Goal: Information Seeking & Learning: Learn about a topic

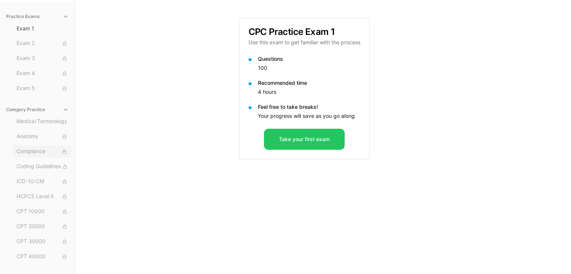
scroll to position [118, 0]
click at [30, 185] on span "[MEDICAL_DATA]" at bounding box center [43, 184] width 52 height 8
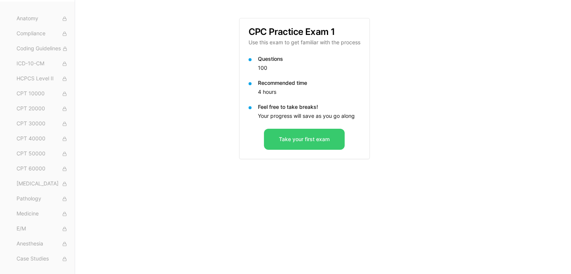
click at [305, 140] on button "Take your first exam" at bounding box center [304, 139] width 81 height 21
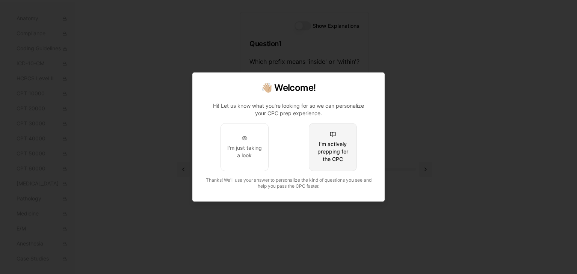
click at [338, 146] on div "I'm actively prepping for the CPC" at bounding box center [332, 151] width 35 height 23
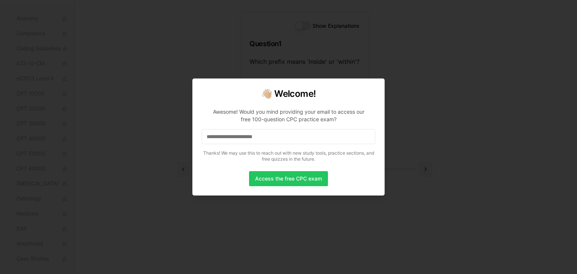
click at [298, 138] on input at bounding box center [288, 136] width 173 height 15
click at [298, 138] on input "*" at bounding box center [288, 136] width 173 height 15
click at [231, 141] on input "**" at bounding box center [288, 136] width 173 height 15
click at [244, 137] on input "***" at bounding box center [288, 136] width 173 height 15
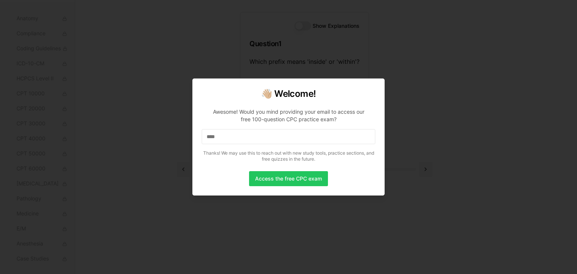
click at [244, 137] on input "****" at bounding box center [288, 136] width 173 height 15
click at [244, 137] on input "*****" at bounding box center [288, 136] width 173 height 15
click at [244, 137] on input "******" at bounding box center [288, 136] width 173 height 15
click at [244, 137] on input "*******" at bounding box center [288, 136] width 173 height 15
click at [244, 137] on input "********" at bounding box center [288, 136] width 173 height 15
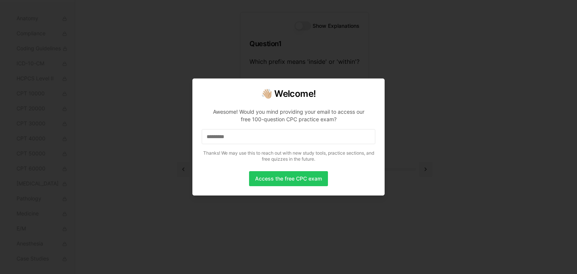
click at [244, 137] on input "*********" at bounding box center [288, 136] width 173 height 15
click at [244, 137] on input "**********" at bounding box center [288, 136] width 173 height 15
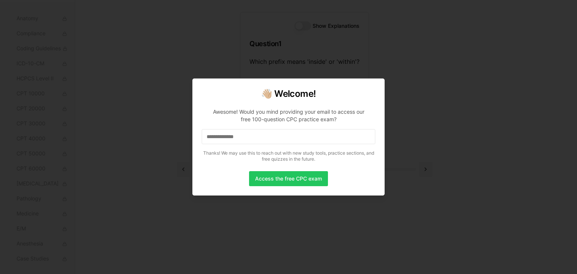
click at [244, 137] on input "**********" at bounding box center [288, 136] width 173 height 15
click at [255, 137] on input "**********" at bounding box center [288, 136] width 173 height 15
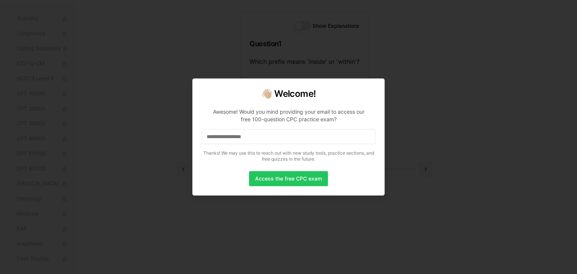
click at [255, 137] on input "**********" at bounding box center [288, 136] width 173 height 15
click at [272, 136] on input "**********" at bounding box center [288, 136] width 173 height 15
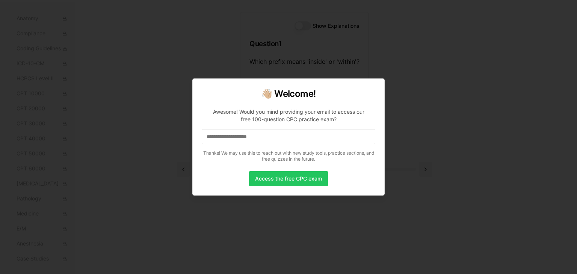
click at [283, 137] on input "**********" at bounding box center [288, 136] width 173 height 15
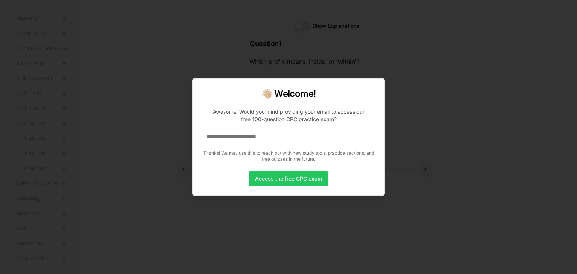
click at [283, 137] on input "**********" at bounding box center [288, 136] width 173 height 15
click at [288, 181] on button "Access the free CPC exam" at bounding box center [288, 178] width 79 height 15
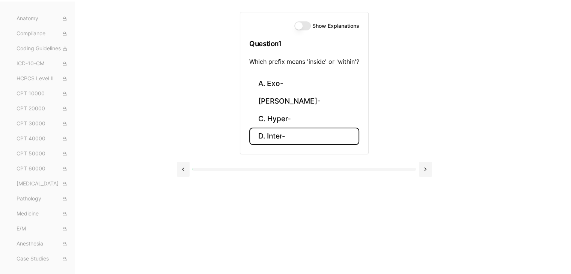
click at [275, 133] on button "D. Inter-" at bounding box center [304, 137] width 110 height 18
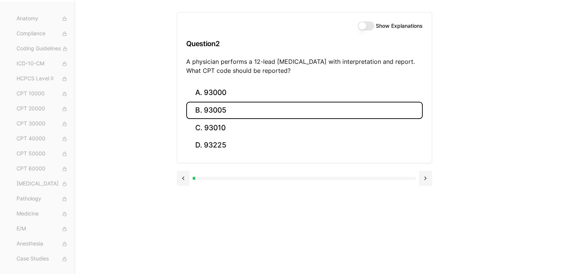
click at [208, 110] on button "B. 93005" at bounding box center [304, 111] width 237 height 18
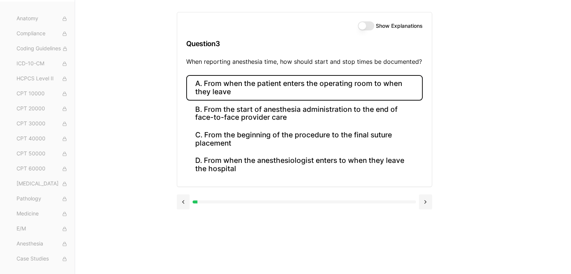
click at [247, 95] on button "A. From when the patient enters the operating room to when they leave" at bounding box center [304, 88] width 237 height 26
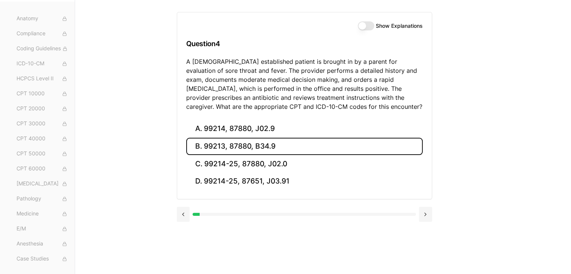
click at [220, 146] on button "B. 99213, 87880, B34.9" at bounding box center [304, 147] width 237 height 18
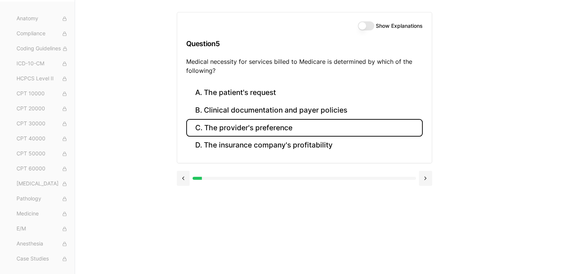
click at [241, 127] on button "C. The provider's preference" at bounding box center [304, 128] width 237 height 18
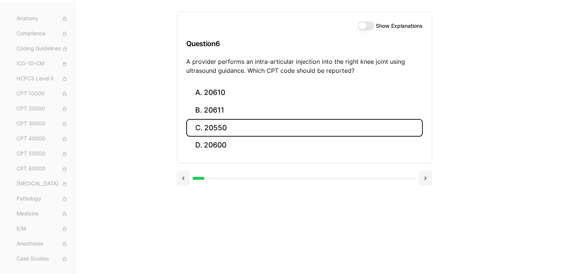
click at [241, 127] on button "C. 20550" at bounding box center [304, 128] width 237 height 18
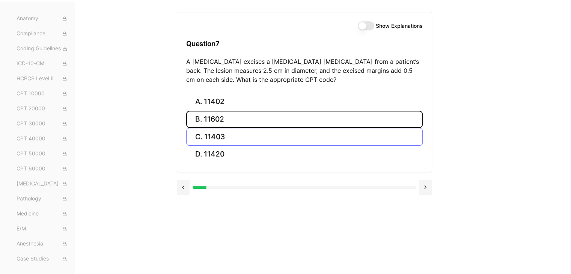
click at [241, 127] on button "B. 11602" at bounding box center [304, 120] width 237 height 18
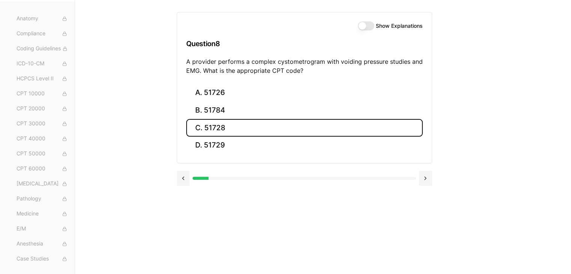
click at [241, 127] on button "C. 51728" at bounding box center [304, 128] width 237 height 18
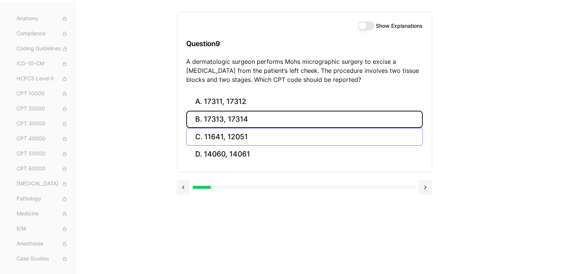
click at [241, 127] on button "B. 17313, 17314" at bounding box center [304, 120] width 237 height 18
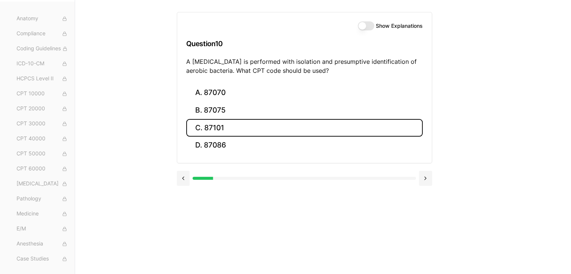
click at [241, 127] on button "C. 87101" at bounding box center [304, 128] width 237 height 18
click at [241, 127] on button "C. 63042" at bounding box center [304, 128] width 237 height 18
click at [241, 127] on button "C. E10.9" at bounding box center [304, 128] width 237 height 18
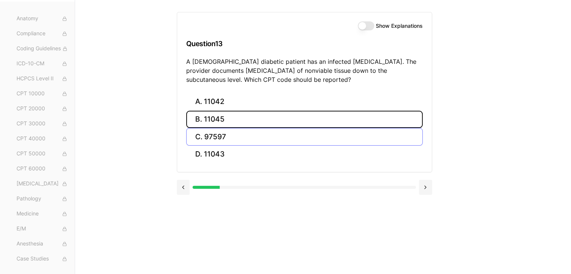
click at [241, 127] on button "B. 11045" at bounding box center [304, 120] width 237 height 18
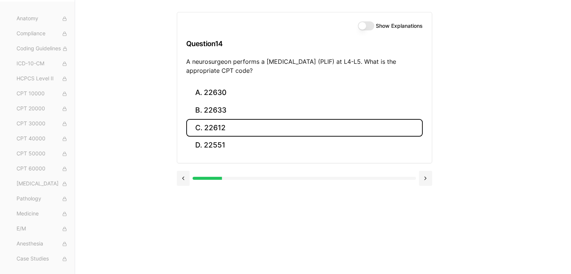
click at [241, 127] on button "C. 22612" at bounding box center [304, 128] width 237 height 18
click at [241, 127] on button "C. R07.9" at bounding box center [304, 128] width 237 height 18
click at [241, 127] on button "C. 61000" at bounding box center [304, 128] width 237 height 18
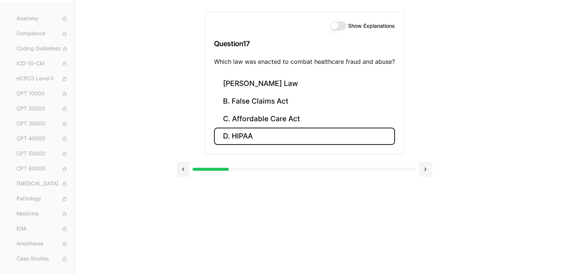
click at [240, 140] on button "D. HIPAA" at bounding box center [304, 137] width 181 height 18
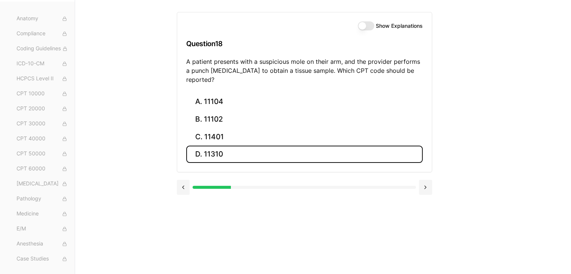
click at [240, 146] on button "D. 11310" at bounding box center [304, 155] width 237 height 18
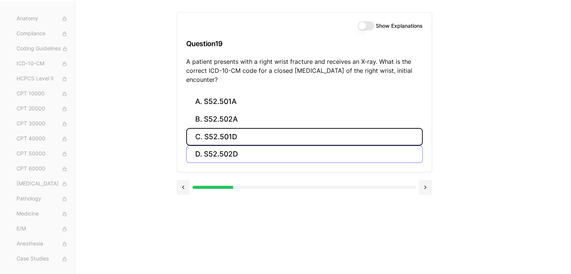
click at [240, 140] on button "C. S52.501D" at bounding box center [304, 137] width 237 height 18
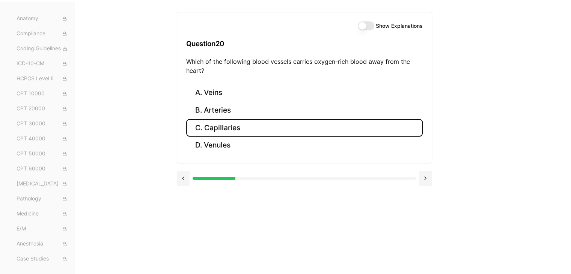
click at [241, 129] on button "C. Capillaries" at bounding box center [304, 128] width 237 height 18
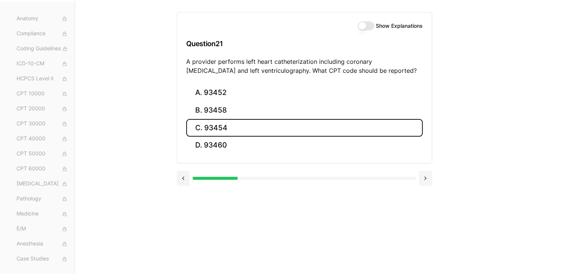
click at [241, 129] on button "C. 93454" at bounding box center [304, 128] width 237 height 18
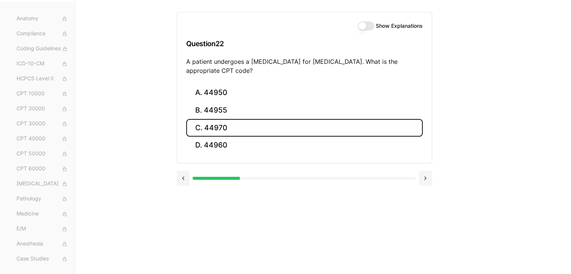
click at [241, 129] on button "C. 44970" at bounding box center [304, 128] width 237 height 18
click at [241, 129] on button "C. 95909" at bounding box center [304, 128] width 237 height 18
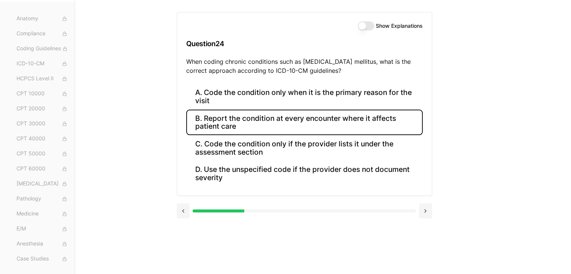
click at [241, 121] on button "B. Report the condition at every encounter where it affects patient care" at bounding box center [304, 123] width 237 height 26
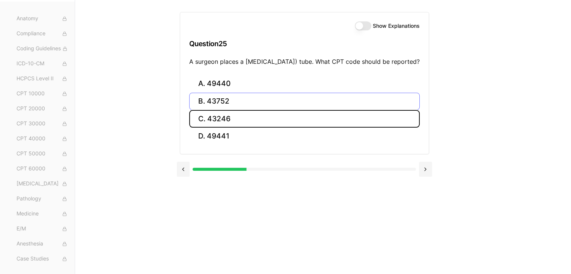
click at [241, 121] on button "C. 43246" at bounding box center [304, 119] width 230 height 18
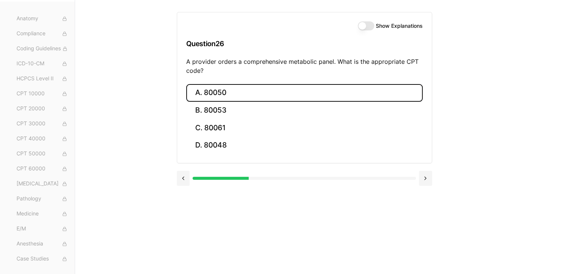
click at [240, 98] on button "A. 80050" at bounding box center [304, 93] width 237 height 18
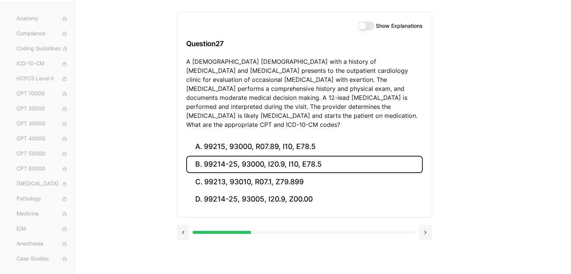
click at [235, 156] on button "B. 99214-25, 93000, I20.9, I10, E78.5" at bounding box center [304, 165] width 237 height 18
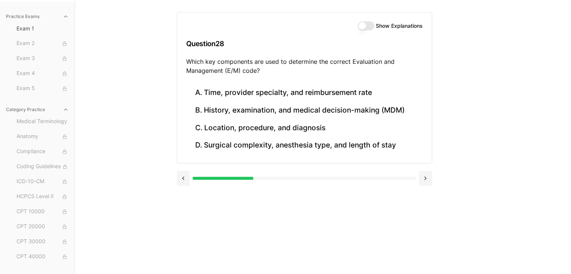
scroll to position [0, 0]
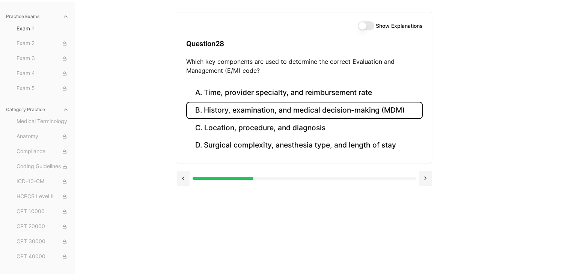
click at [219, 116] on button "B. History, examination, and medical decision-making (MDM)" at bounding box center [304, 111] width 237 height 18
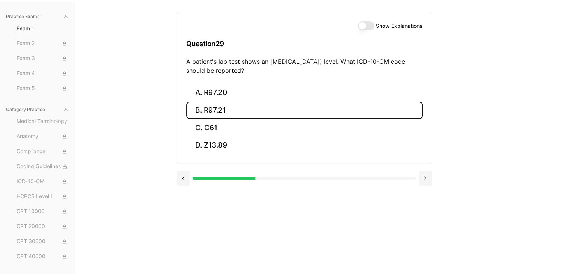
click at [219, 116] on button "B. R97.21" at bounding box center [304, 111] width 237 height 18
click at [219, 116] on button "B. Z00.129" at bounding box center [304, 111] width 237 height 18
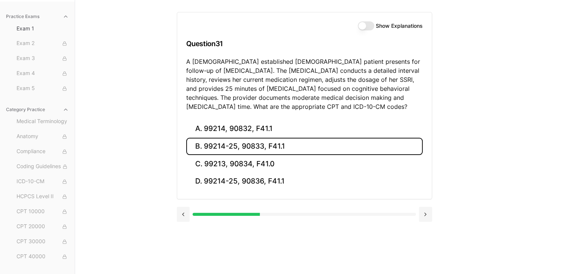
click at [216, 141] on button "B. 99214-25, 90833, F41.1" at bounding box center [304, 147] width 237 height 18
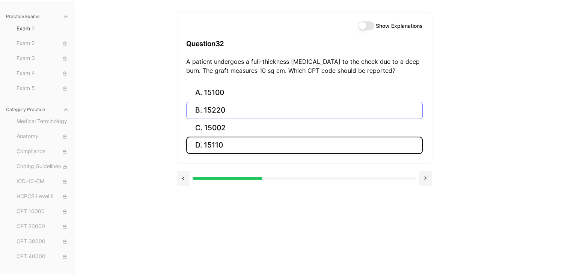
click at [216, 141] on button "D. 15110" at bounding box center [304, 146] width 237 height 18
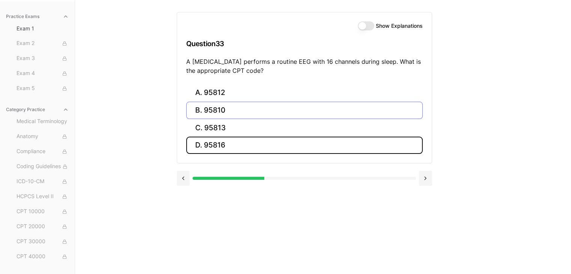
click at [216, 141] on button "D. 95816" at bounding box center [304, 146] width 237 height 18
click at [216, 141] on button "D. 47570" at bounding box center [304, 146] width 237 height 18
click at [216, 141] on button "D. 58562" at bounding box center [304, 146] width 237 height 18
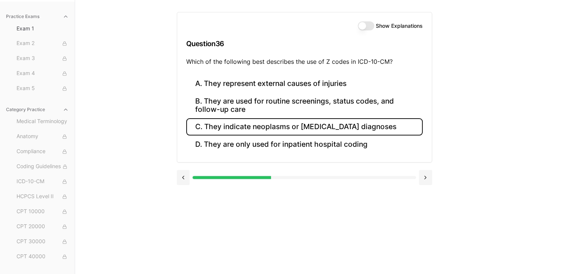
click at [226, 131] on button "C. They indicate neoplasms or [MEDICAL_DATA] diagnoses" at bounding box center [304, 127] width 237 height 18
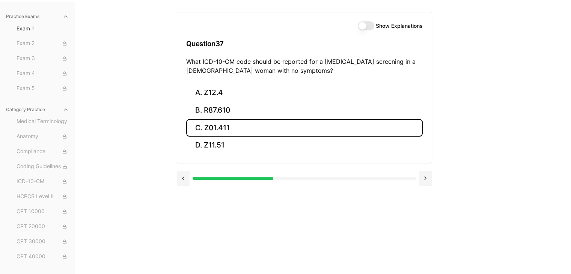
click at [226, 131] on button "C. Z01.411" at bounding box center [304, 128] width 237 height 18
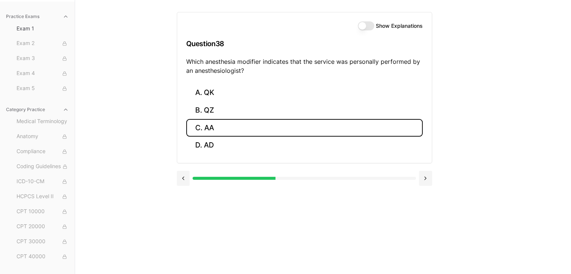
click at [226, 131] on button "C. AA" at bounding box center [304, 128] width 237 height 18
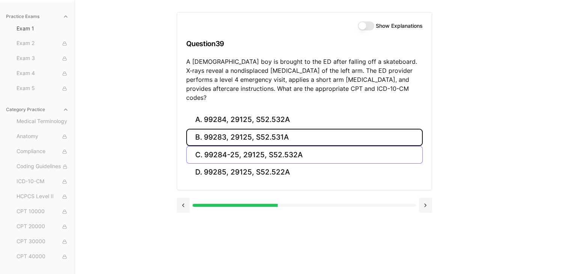
click at [226, 131] on button "B. 99283, 29125, S52.531A" at bounding box center [304, 138] width 237 height 18
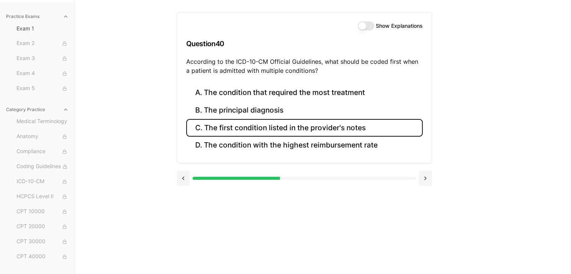
click at [241, 131] on button "C. The first condition listed in the provider's notes" at bounding box center [304, 128] width 237 height 18
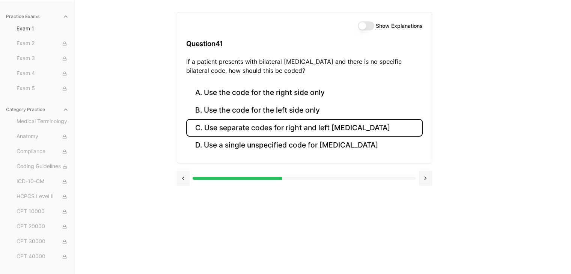
click at [221, 128] on button "C. Use separate codes for right and left [MEDICAL_DATA]" at bounding box center [304, 128] width 237 height 18
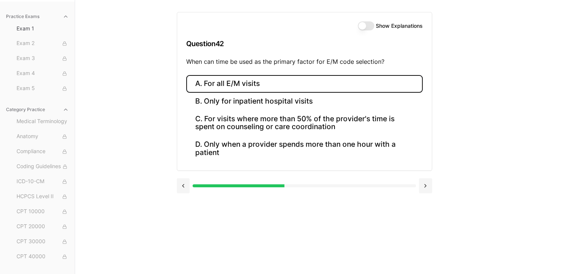
click at [231, 89] on button "A. For all E/M visits" at bounding box center [304, 84] width 237 height 18
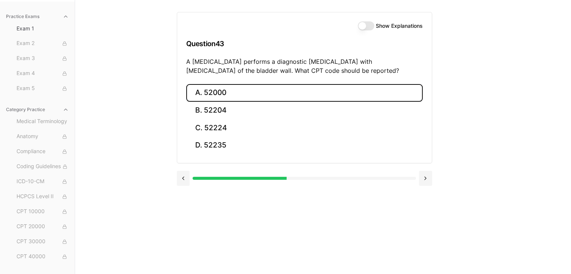
click at [231, 89] on button "A. 52000" at bounding box center [304, 93] width 237 height 18
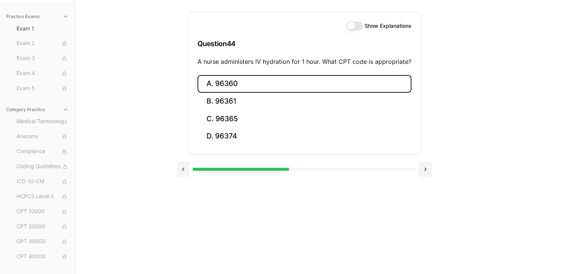
click at [231, 89] on button "A. 96360" at bounding box center [304, 84] width 214 height 18
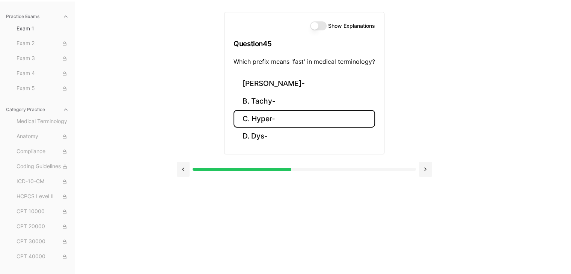
click at [264, 121] on button "C. Hyper-" at bounding box center [304, 119] width 142 height 18
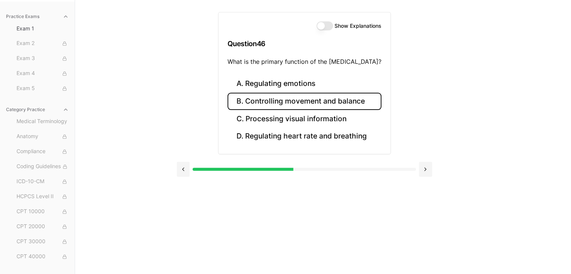
click at [274, 105] on button "B. Controlling movement and balance" at bounding box center [304, 102] width 154 height 18
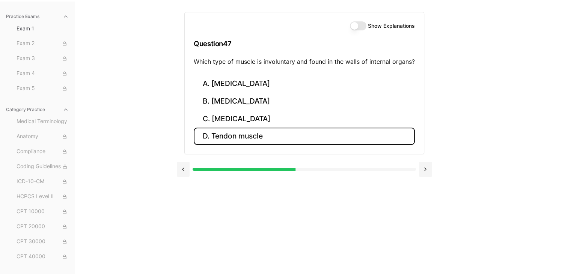
click at [236, 133] on button "D. Tendon muscle" at bounding box center [304, 137] width 221 height 18
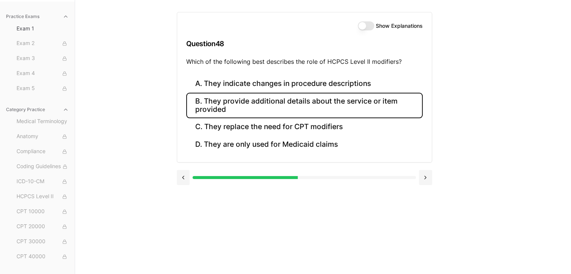
click at [228, 109] on button "B. They provide additional details about the service or item provided" at bounding box center [304, 106] width 237 height 26
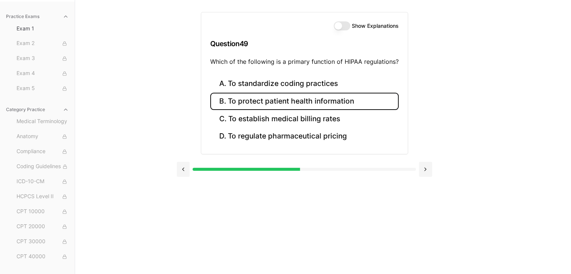
click at [271, 99] on button "B. To protect patient health information" at bounding box center [304, 102] width 188 height 18
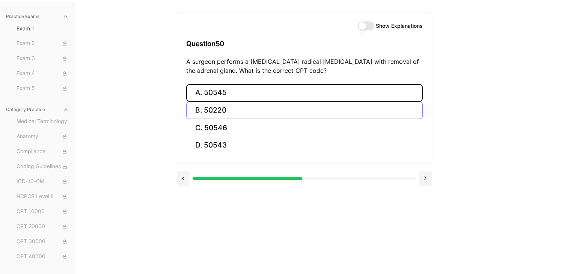
click at [271, 99] on button "A. 50545" at bounding box center [304, 93] width 237 height 18
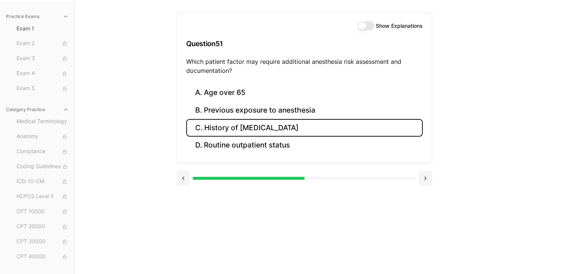
click at [220, 128] on button "C. History of [MEDICAL_DATA]" at bounding box center [304, 128] width 237 height 18
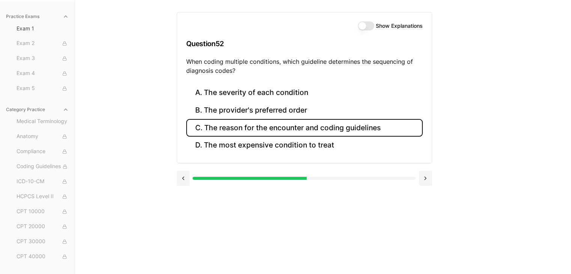
click at [217, 130] on button "C. The reason for the encounter and coding guidelines" at bounding box center [304, 128] width 237 height 18
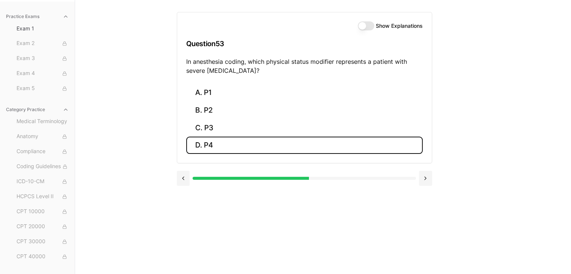
click at [217, 140] on button "D. P4" at bounding box center [304, 146] width 237 height 18
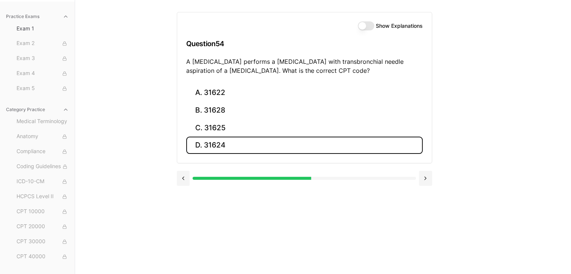
click at [217, 140] on button "D. 31624" at bounding box center [304, 146] width 237 height 18
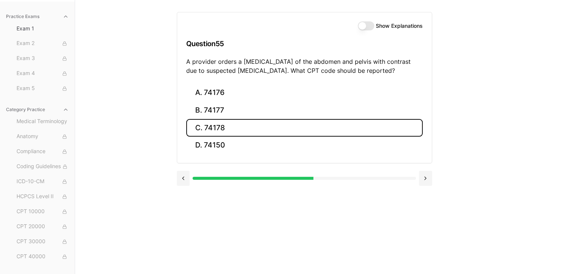
click at [218, 134] on button "C. 74178" at bounding box center [304, 128] width 237 height 18
click at [218, 134] on button "C. 71047" at bounding box center [304, 128] width 237 height 18
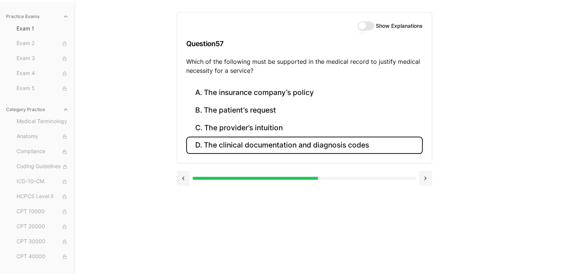
click at [228, 146] on button "D. The clinical documentation and diagnosis codes" at bounding box center [304, 146] width 237 height 18
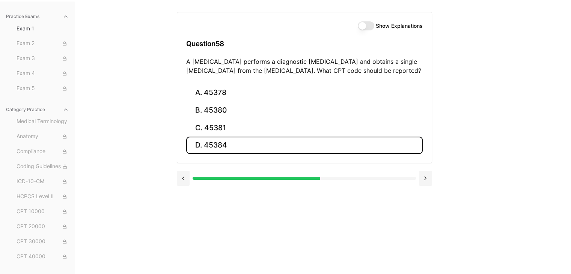
click at [228, 146] on button "D. 45384" at bounding box center [304, 146] width 237 height 18
click at [228, 146] on button "D. 55706" at bounding box center [304, 146] width 237 height 18
click at [228, 146] on button "D. 70550" at bounding box center [304, 146] width 237 height 18
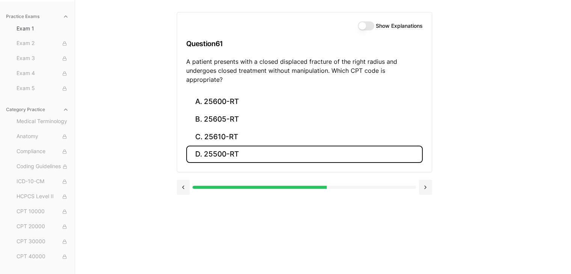
click at [228, 146] on button "D. 25500-RT" at bounding box center [304, 155] width 237 height 18
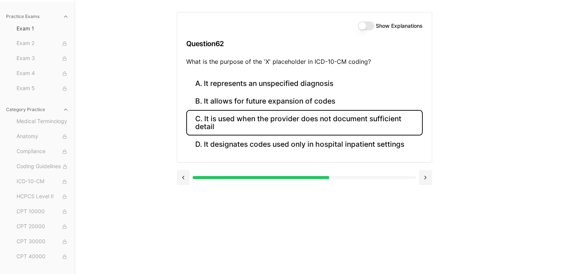
click at [238, 127] on button "C. It is used when the provider does not document sufficient detail" at bounding box center [304, 123] width 237 height 26
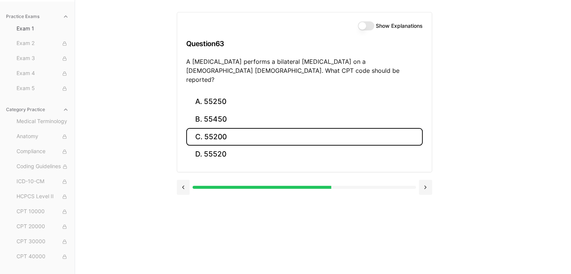
click at [238, 128] on button "C. 55200" at bounding box center [304, 137] width 237 height 18
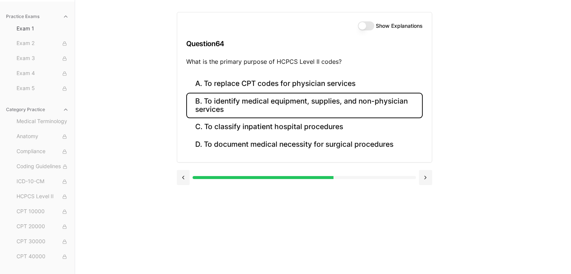
click at [245, 107] on button "B. To identify medical equipment, supplies, and non-physician services" at bounding box center [304, 106] width 237 height 26
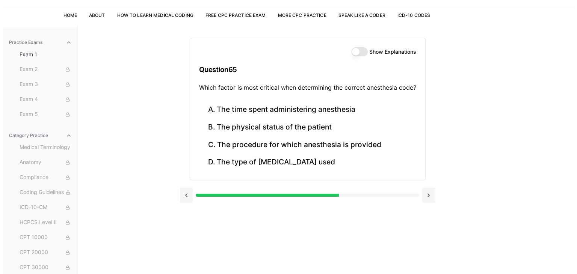
scroll to position [44, 0]
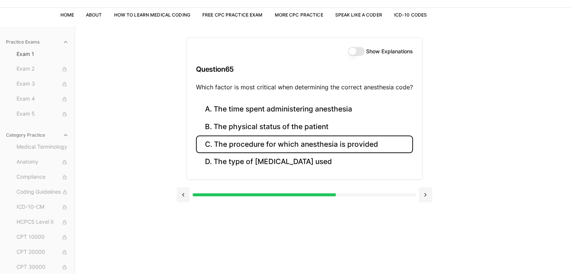
click at [246, 144] on button "C. The procedure for which anesthesia is provided" at bounding box center [304, 145] width 217 height 18
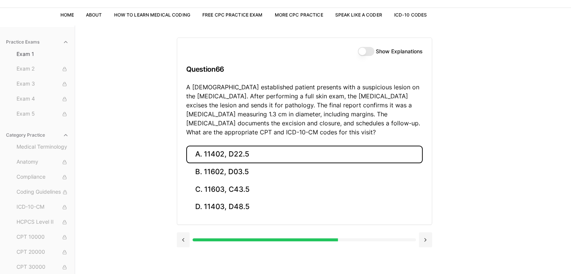
click at [244, 157] on button "A. 11402, D22.5" at bounding box center [304, 155] width 237 height 18
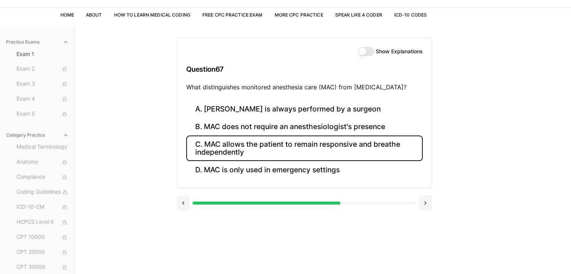
click at [220, 146] on button "C. MAC allows the patient to remain responsive and breathe independently" at bounding box center [304, 149] width 237 height 26
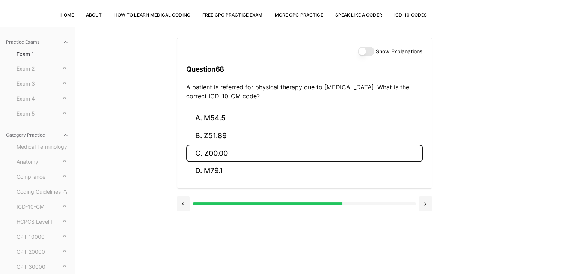
click at [220, 146] on button "C. Z00.00" at bounding box center [304, 154] width 237 height 18
click at [220, 146] on button "C. 25215" at bounding box center [304, 154] width 237 height 18
click at [220, 146] on button "C. 61107" at bounding box center [304, 154] width 237 height 18
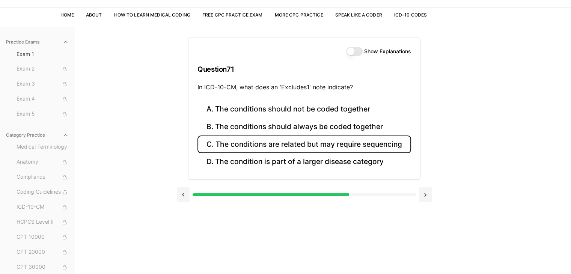
click at [220, 146] on button "C. The conditions are related but may require sequencing" at bounding box center [304, 145] width 214 height 18
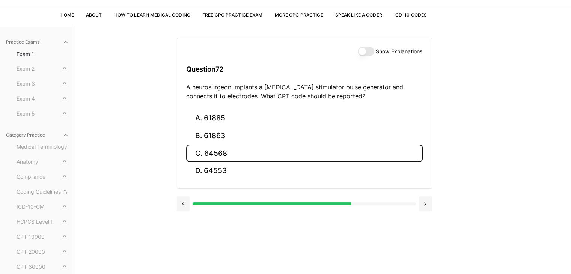
click at [220, 146] on button "C. 64568" at bounding box center [304, 154] width 237 height 18
click at [220, 146] on button "C. M62.81" at bounding box center [304, 154] width 237 height 18
click at [220, 146] on button "C. 20600" at bounding box center [304, 154] width 237 height 18
click at [220, 146] on button "C. 43248" at bounding box center [304, 154] width 237 height 18
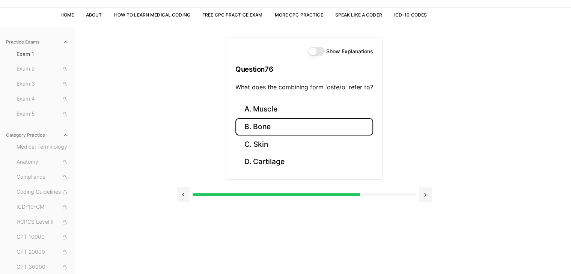
click at [254, 127] on button "B. Bone" at bounding box center [304, 127] width 138 height 18
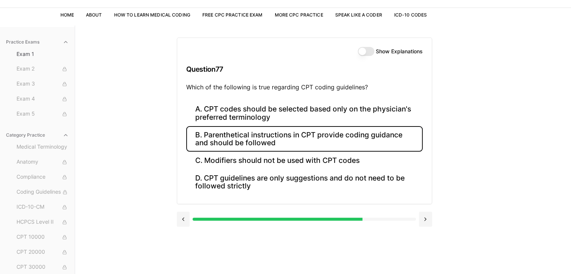
click at [227, 137] on button "B. Parenthetical instructions in CPT provide coding guidance and should be foll…" at bounding box center [304, 139] width 237 height 26
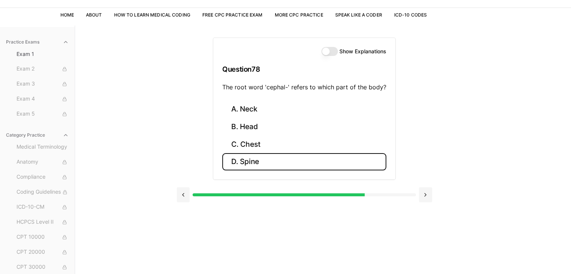
click at [246, 160] on button "D. Spine" at bounding box center [304, 162] width 164 height 18
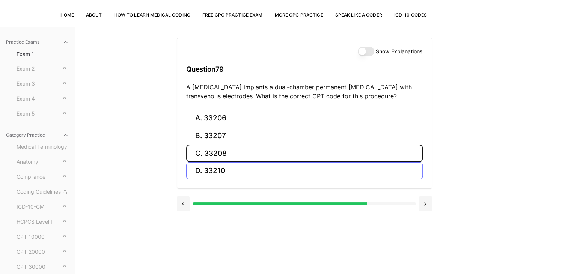
click at [246, 160] on button "C. 33208" at bounding box center [304, 154] width 237 height 18
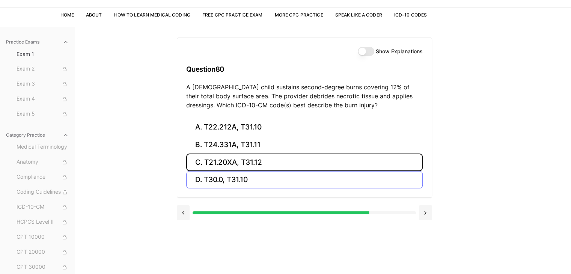
click at [246, 160] on button "C. T21.20XA, T31.12" at bounding box center [304, 163] width 237 height 18
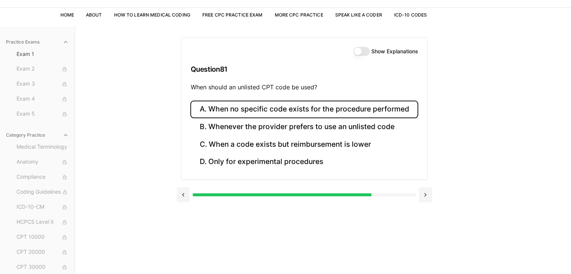
click at [246, 111] on button "A. When no specific code exists for the procedure performed" at bounding box center [303, 110] width 227 height 18
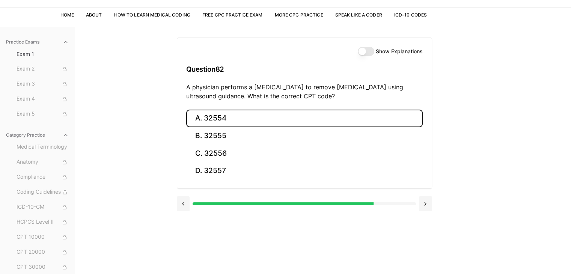
click at [246, 111] on button "A. 32554" at bounding box center [304, 119] width 237 height 18
click at [246, 111] on button "A. 93306" at bounding box center [304, 119] width 237 height 18
click at [246, 111] on button "A. 35301" at bounding box center [304, 119] width 237 height 18
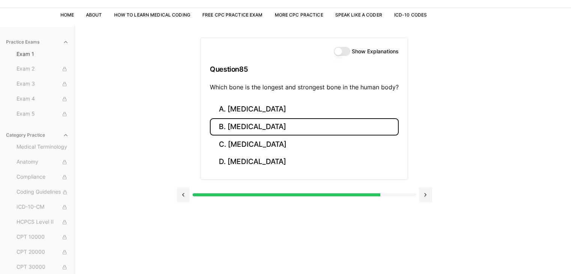
click at [245, 126] on button "B. [MEDICAL_DATA]" at bounding box center [304, 127] width 189 height 18
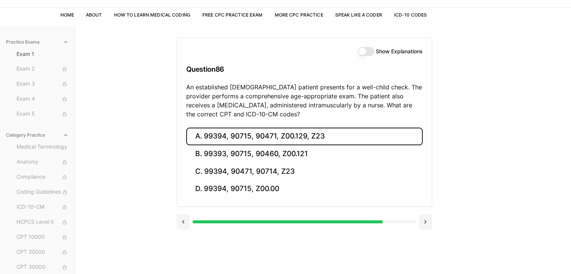
click at [243, 137] on button "A. 99394, 90715, 90471, Z00.129, Z23" at bounding box center [304, 137] width 237 height 18
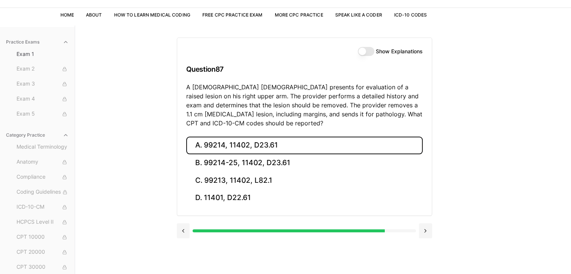
click at [243, 137] on button "A. 99214, 11402, D23.61" at bounding box center [304, 146] width 237 height 18
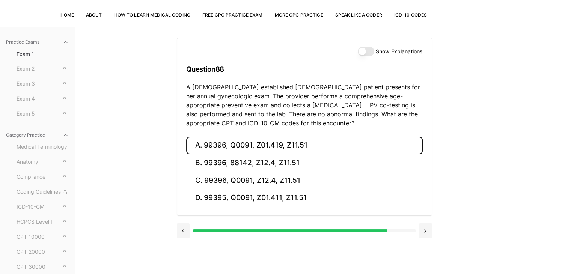
click at [243, 137] on button "A. 99396, Q0091, Z01.419, Z11.51" at bounding box center [304, 146] width 237 height 18
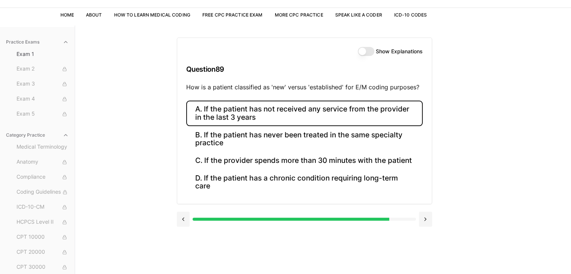
click at [243, 117] on button "A. If the patient has not received any service from the provider in the last 3 …" at bounding box center [304, 114] width 237 height 26
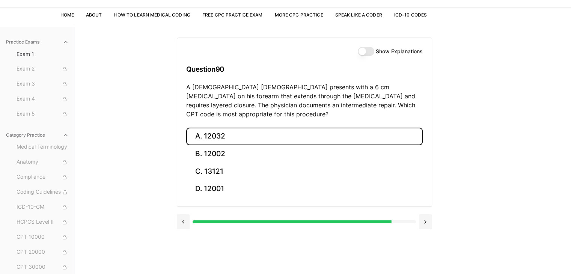
click at [235, 135] on button "A. 12032" at bounding box center [304, 137] width 237 height 18
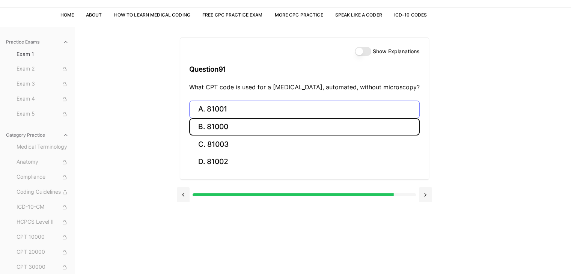
click at [235, 135] on button "B. 81000" at bounding box center [304, 127] width 230 height 18
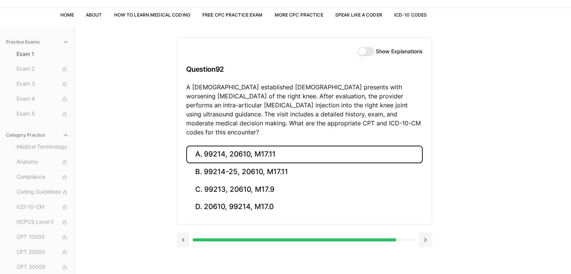
click at [234, 146] on button "A. 99214, 20610, M17.11" at bounding box center [304, 155] width 237 height 18
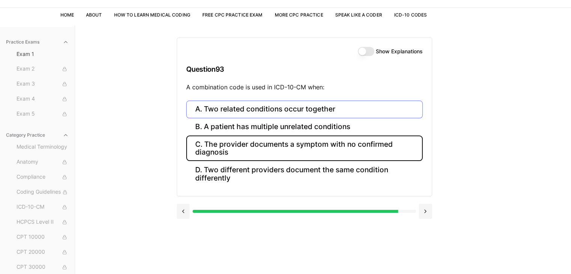
click at [234, 144] on button "C. The provider documents a symptom with no confirmed diagnosis" at bounding box center [304, 149] width 237 height 26
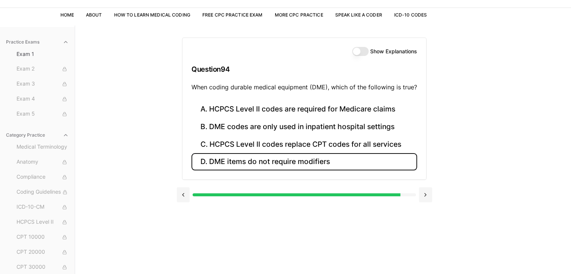
click at [237, 157] on button "D. DME items do not require modifiers" at bounding box center [304, 162] width 226 height 18
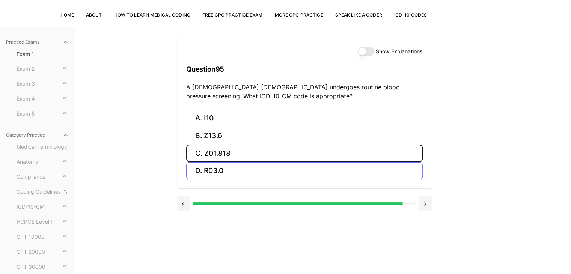
click at [237, 157] on button "C. Z01.818" at bounding box center [304, 154] width 237 height 18
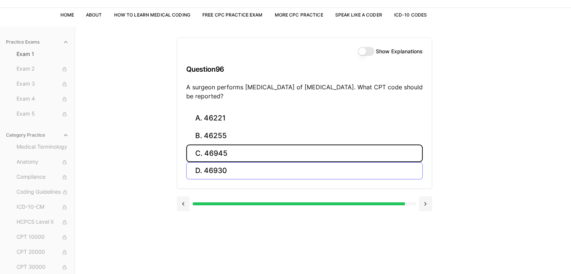
click at [237, 157] on button "C. 46945" at bounding box center [304, 154] width 237 height 18
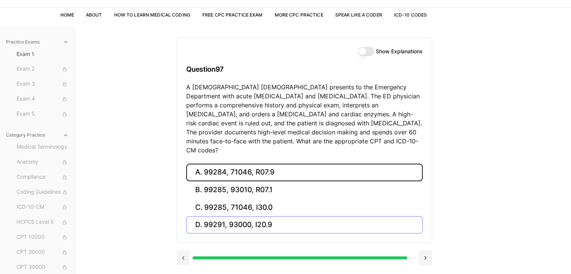
click at [237, 164] on button "A. 99284, 71046, R07.9" at bounding box center [304, 173] width 237 height 18
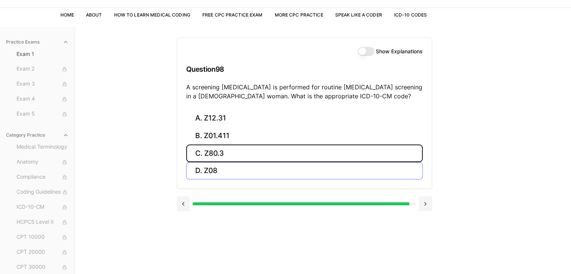
click at [237, 157] on button "C. Z80.3" at bounding box center [304, 154] width 237 height 18
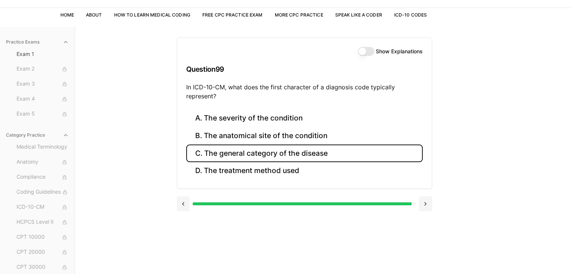
click at [233, 151] on button "C. The general category of the disease" at bounding box center [304, 154] width 237 height 18
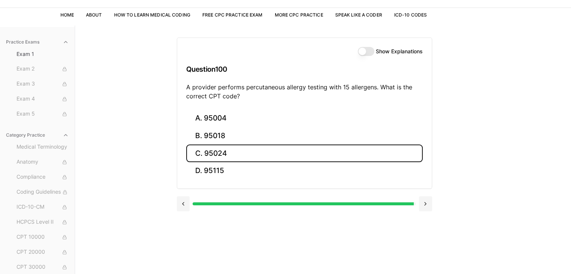
click at [233, 151] on button "C. 95024" at bounding box center [304, 154] width 237 height 18
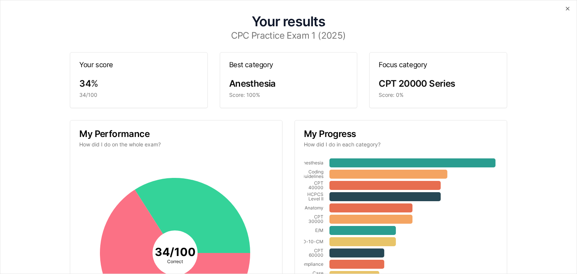
scroll to position [125, 0]
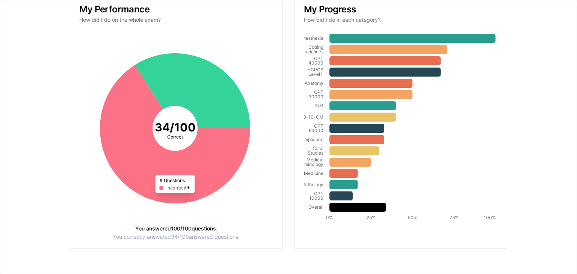
click at [172, 190] on icon at bounding box center [175, 134] width 150 height 139
click at [362, 35] on icon at bounding box center [412, 38] width 166 height 9
click at [362, 53] on icon at bounding box center [388, 49] width 118 height 9
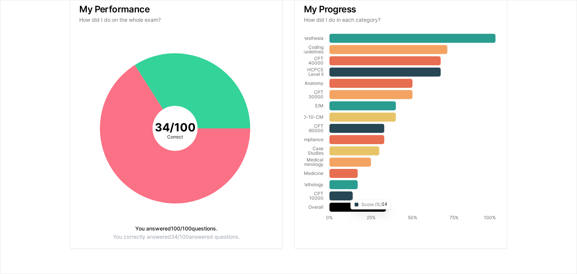
scroll to position [0, 0]
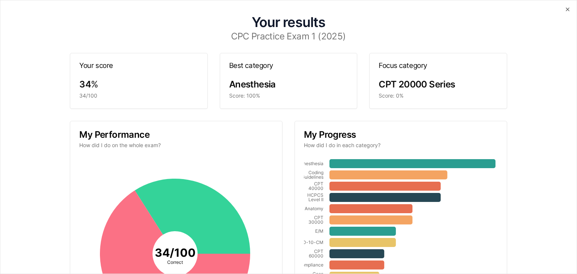
click at [280, 80] on div "Anesthesia" at bounding box center [288, 84] width 119 height 12
click at [168, 90] on div "34 % 34/100" at bounding box center [138, 93] width 137 height 30
click at [432, 72] on div "Focus category" at bounding box center [437, 65] width 137 height 25
click at [127, 145] on p "How did I do on the whole exam?" at bounding box center [176, 146] width 194 height 8
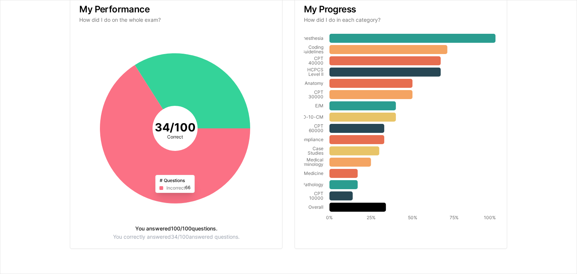
click at [171, 185] on icon at bounding box center [175, 134] width 150 height 139
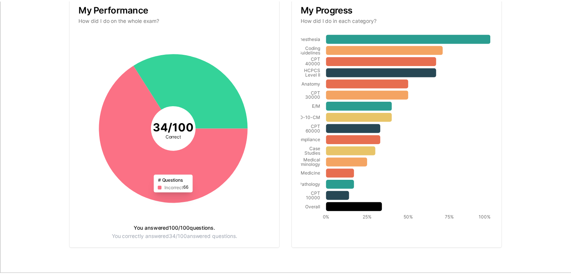
scroll to position [0, 0]
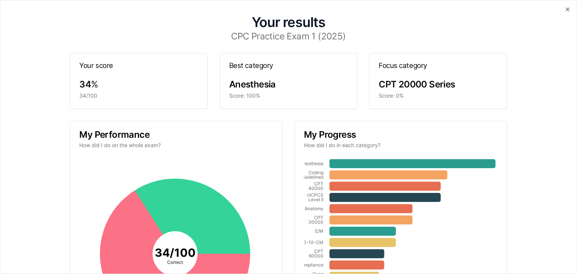
click at [565, 7] on div "Your results CPC Practice Exam 1 (2025) Your score 34 % 34/100 Best category An…" at bounding box center [288, 137] width 577 height 274
click at [564, 8] on icon "button" at bounding box center [567, 9] width 6 height 6
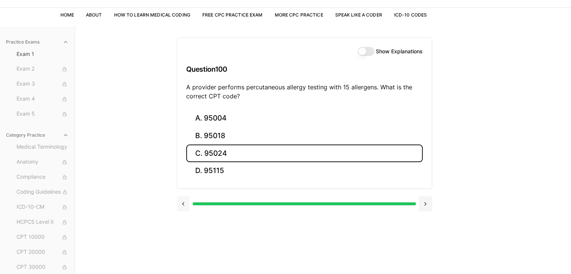
click at [187, 203] on button at bounding box center [183, 203] width 13 height 15
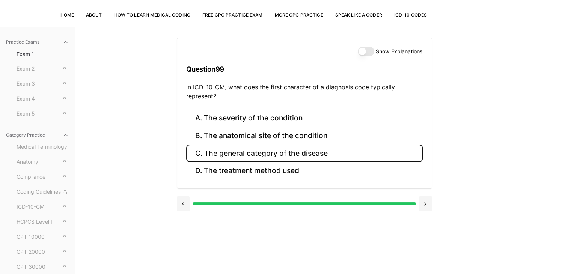
click at [373, 48] on div "Show Explanations" at bounding box center [390, 51] width 65 height 9
click at [370, 54] on button "Show Explanations" at bounding box center [366, 51] width 17 height 9
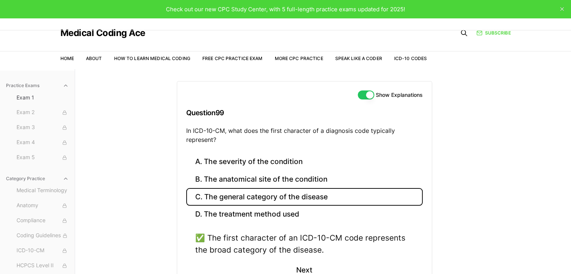
scroll to position [69, 0]
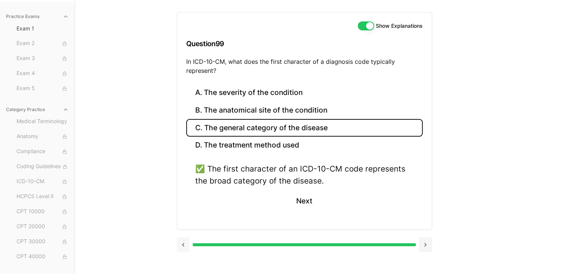
click at [183, 243] on button at bounding box center [183, 244] width 13 height 15
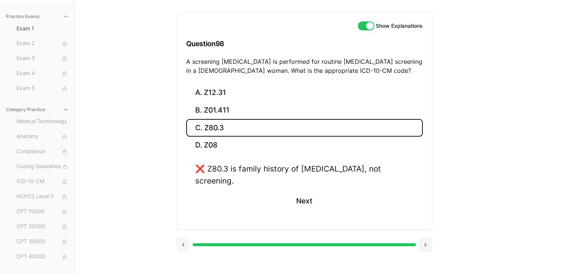
click at [183, 243] on div at bounding box center [304, 244] width 255 height 29
click at [183, 237] on button at bounding box center [183, 244] width 13 height 15
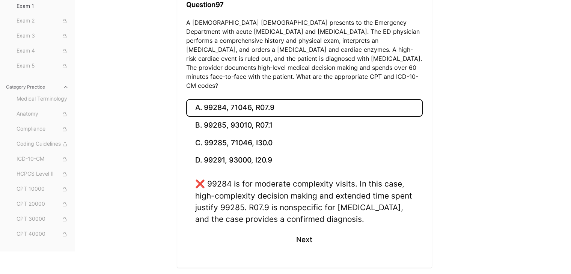
scroll to position [121, 0]
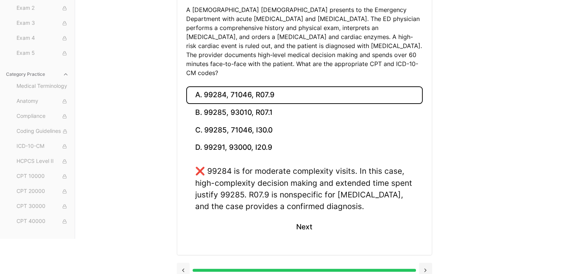
click at [188, 263] on button at bounding box center [183, 270] width 13 height 15
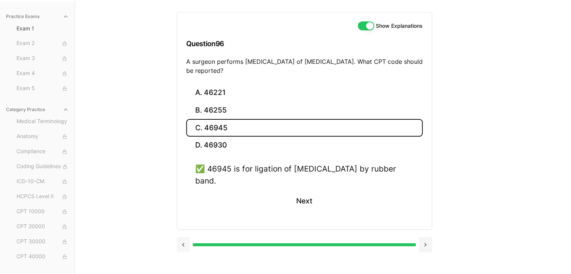
click at [180, 241] on button at bounding box center [183, 244] width 13 height 15
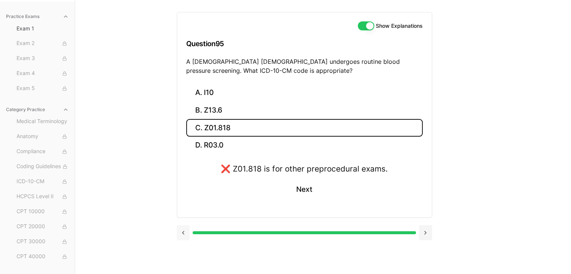
click at [181, 236] on button at bounding box center [183, 232] width 13 height 15
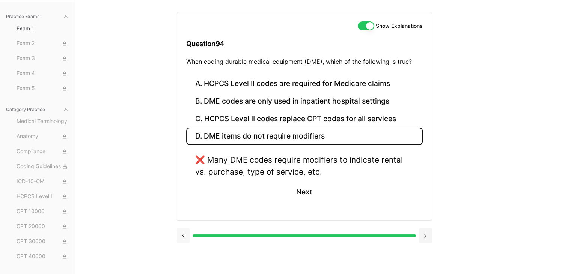
click at [181, 235] on button at bounding box center [183, 235] width 13 height 15
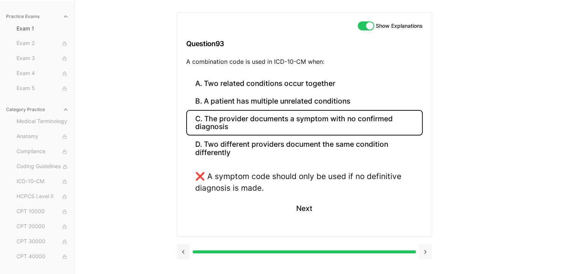
click at [423, 255] on button at bounding box center [425, 251] width 13 height 15
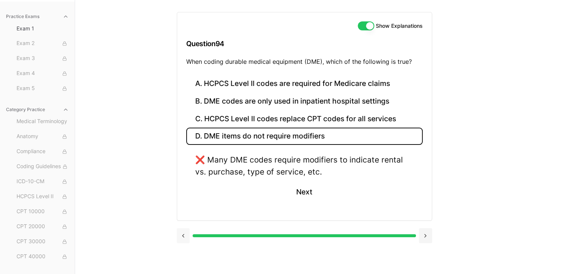
click at [180, 235] on button at bounding box center [183, 235] width 13 height 15
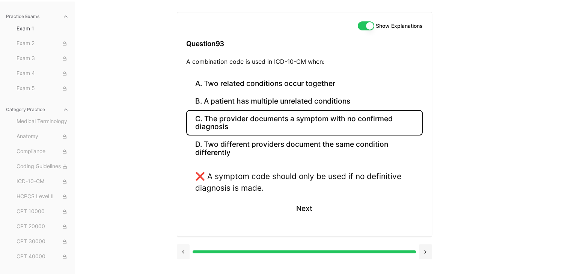
click at [181, 250] on button at bounding box center [183, 251] width 13 height 15
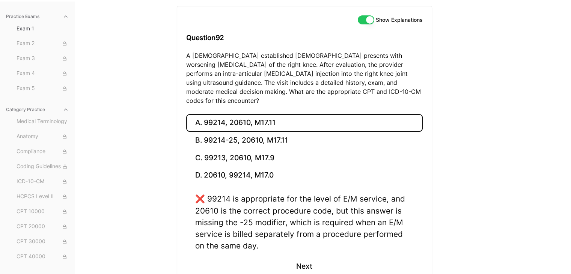
scroll to position [114, 0]
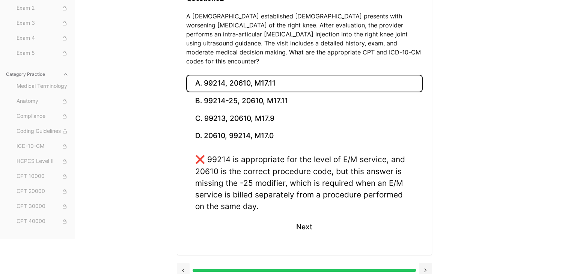
click at [183, 263] on button at bounding box center [183, 270] width 13 height 15
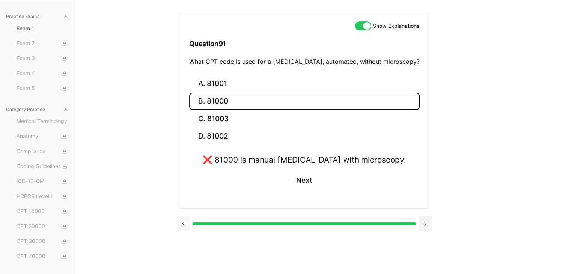
scroll to position [69, 0]
click at [188, 218] on button at bounding box center [183, 223] width 13 height 15
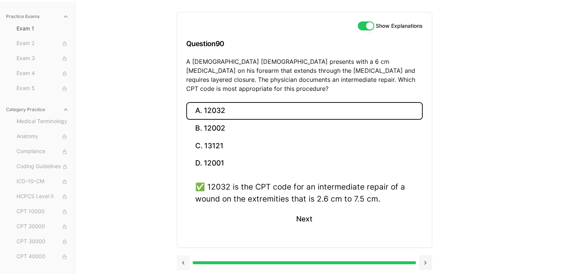
click at [178, 255] on button at bounding box center [183, 262] width 13 height 15
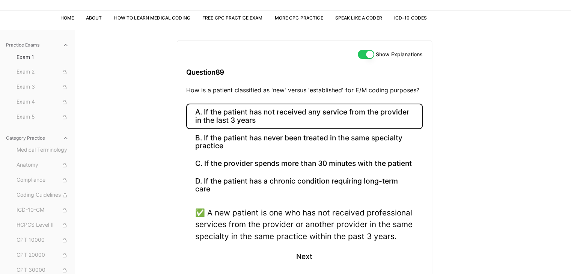
scroll to position [80, 0]
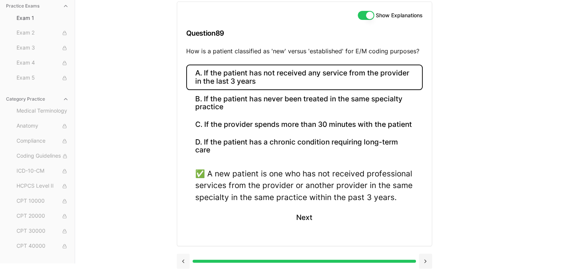
click at [183, 258] on button at bounding box center [183, 261] width 13 height 15
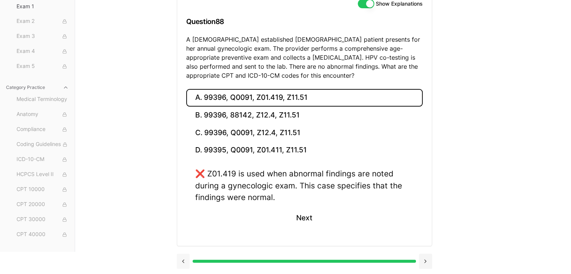
click at [183, 258] on button at bounding box center [183, 261] width 13 height 15
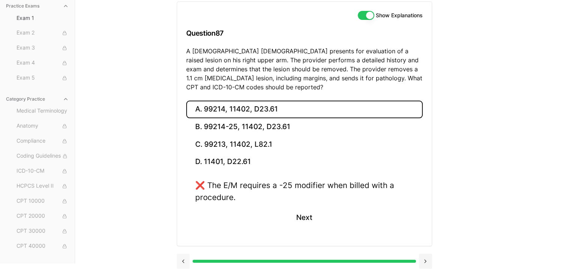
click at [183, 258] on button at bounding box center [183, 261] width 13 height 15
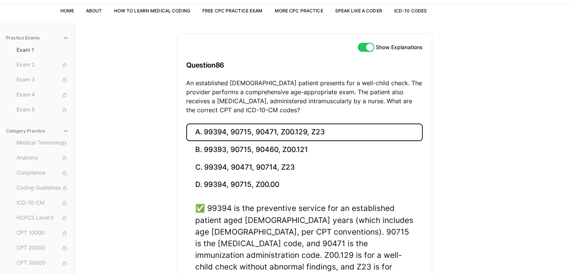
scroll to position [117, 0]
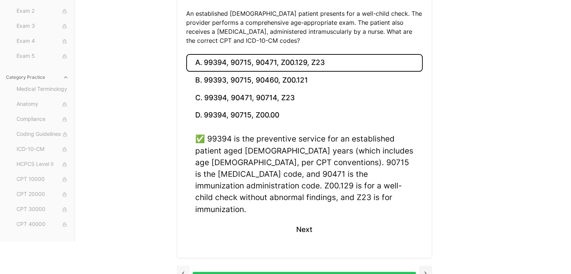
click at [183, 266] on button at bounding box center [183, 273] width 13 height 15
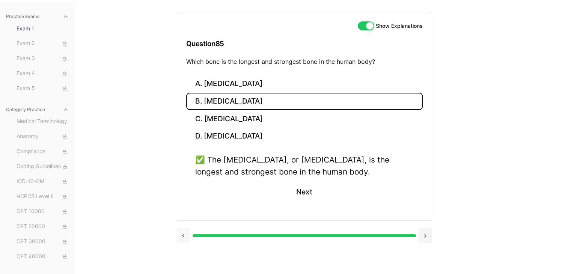
scroll to position [69, 0]
click at [181, 236] on button at bounding box center [183, 235] width 13 height 15
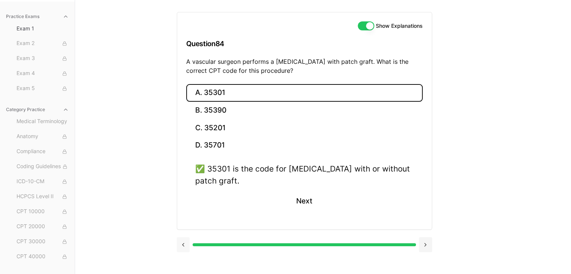
click at [181, 236] on div at bounding box center [304, 244] width 255 height 29
click at [182, 239] on button at bounding box center [183, 244] width 13 height 15
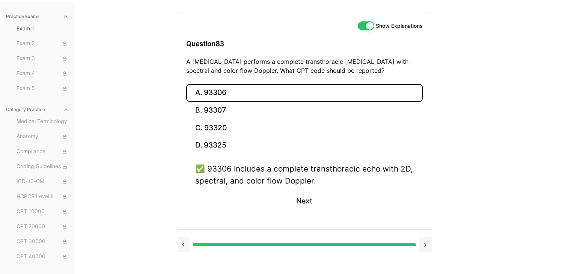
click at [182, 239] on button at bounding box center [183, 244] width 13 height 15
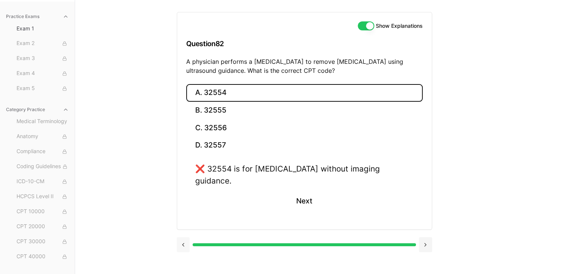
click at [182, 239] on button at bounding box center [183, 244] width 13 height 15
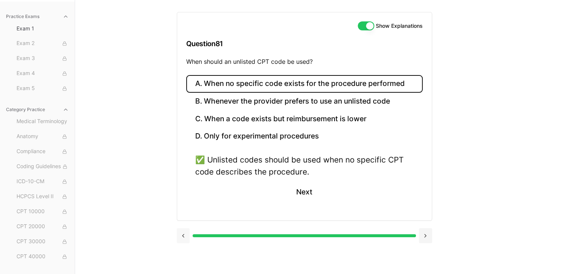
click at [180, 237] on button at bounding box center [183, 235] width 13 height 15
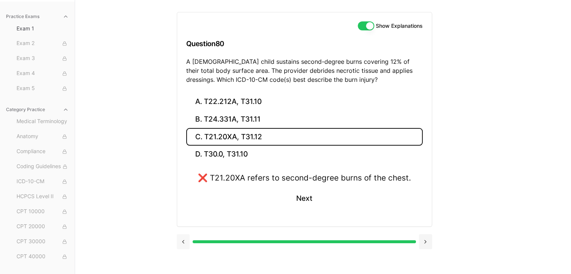
click at [180, 237] on button at bounding box center [183, 241] width 13 height 15
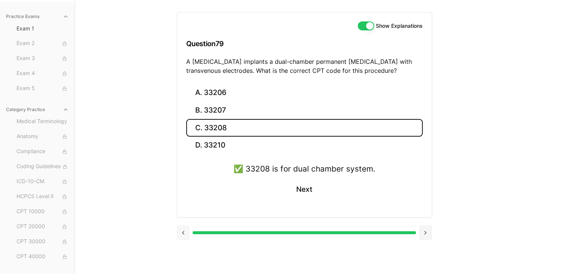
click at [180, 237] on button at bounding box center [183, 232] width 13 height 15
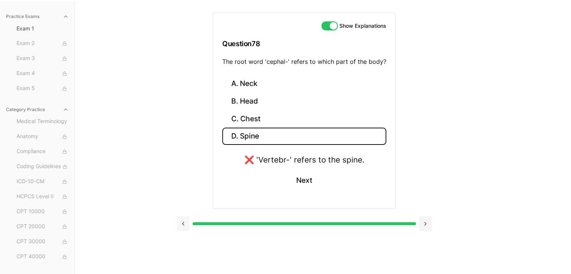
click at [182, 223] on button at bounding box center [183, 223] width 13 height 15
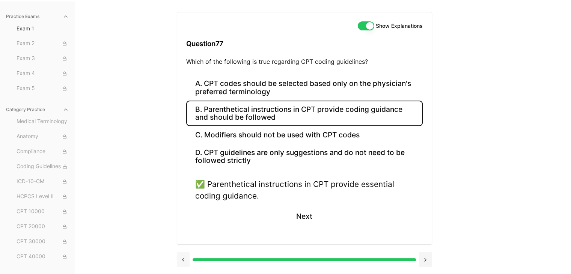
click at [186, 259] on button at bounding box center [183, 259] width 13 height 15
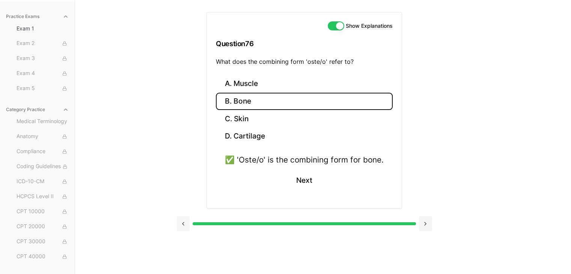
click at [184, 223] on button at bounding box center [183, 223] width 13 height 15
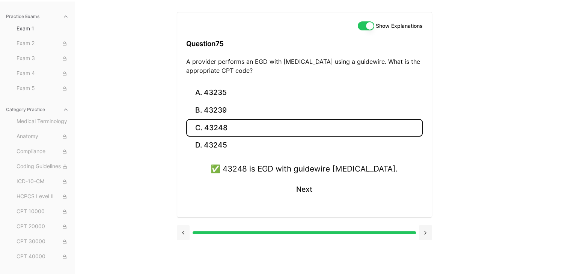
click at [184, 223] on div at bounding box center [304, 232] width 255 height 29
click at [184, 227] on button at bounding box center [183, 232] width 13 height 15
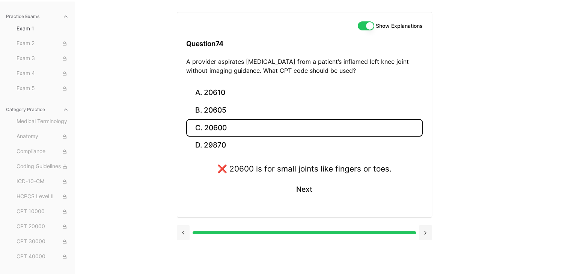
click at [184, 227] on button at bounding box center [183, 232] width 13 height 15
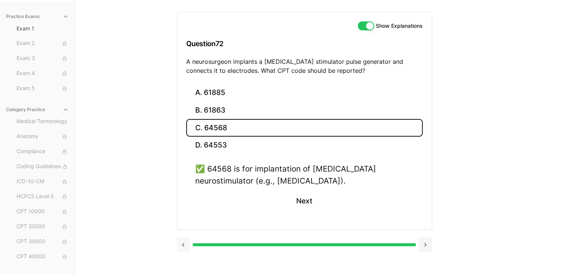
click at [184, 227] on div "A. 61885 B. 61863 C. 64568 D. 64553 ✅ 64568 is for implantation of [MEDICAL_DAT…" at bounding box center [304, 156] width 255 height 145
click at [183, 237] on button at bounding box center [183, 244] width 13 height 15
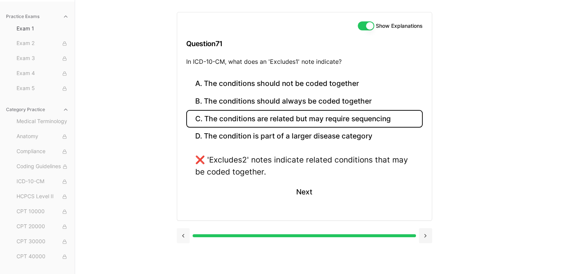
click at [183, 237] on button at bounding box center [183, 235] width 13 height 15
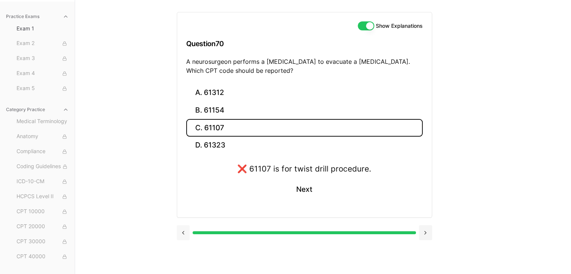
click at [183, 237] on button at bounding box center [183, 232] width 13 height 15
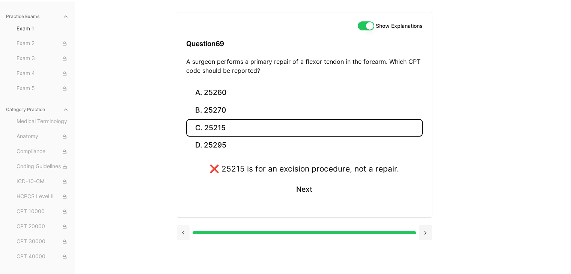
click at [183, 237] on button at bounding box center [183, 232] width 13 height 15
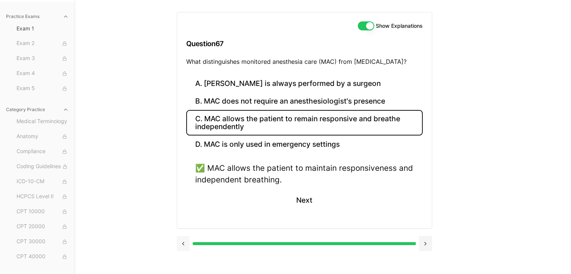
click at [183, 239] on button at bounding box center [183, 243] width 13 height 15
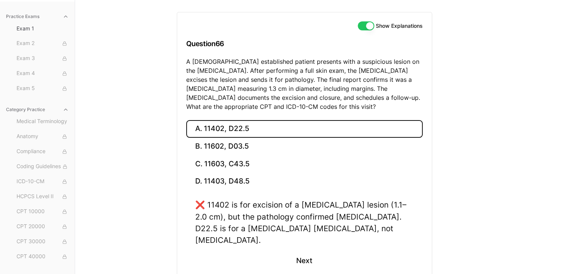
scroll to position [100, 0]
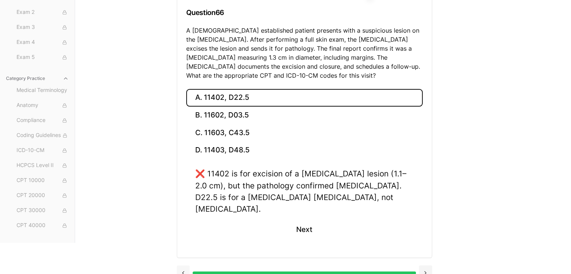
click at [181, 265] on button at bounding box center [183, 272] width 13 height 15
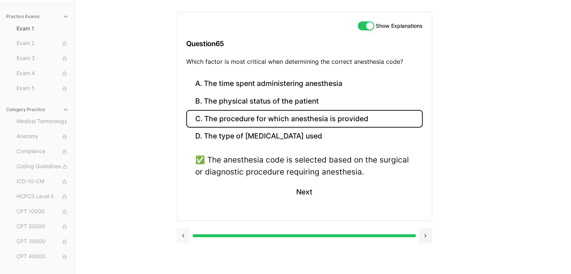
click at [186, 231] on button at bounding box center [183, 235] width 13 height 15
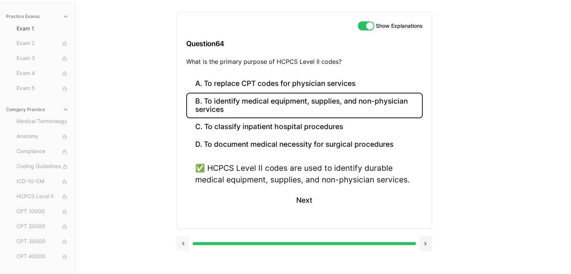
click at [183, 247] on button at bounding box center [183, 243] width 13 height 15
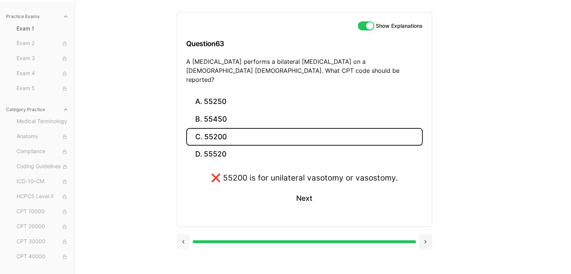
click at [183, 234] on button at bounding box center [183, 241] width 13 height 15
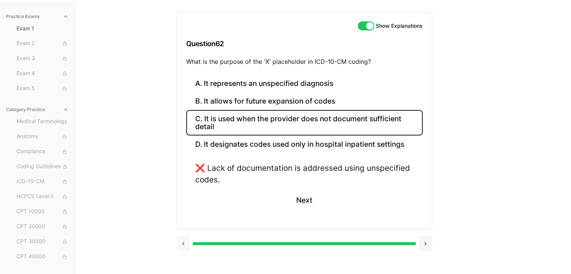
click at [182, 240] on button at bounding box center [183, 243] width 13 height 15
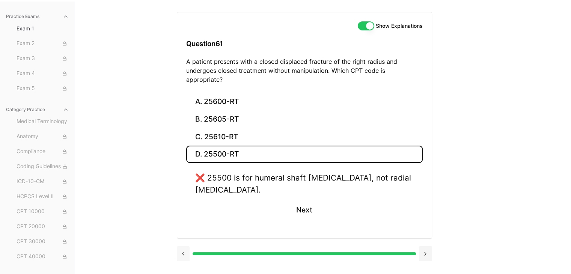
click at [182, 246] on button at bounding box center [183, 253] width 13 height 15
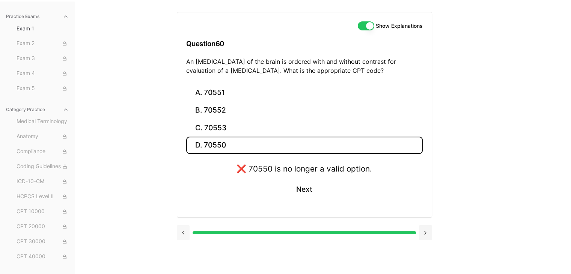
click at [182, 240] on div at bounding box center [304, 232] width 255 height 29
click at [183, 235] on button at bounding box center [183, 232] width 13 height 15
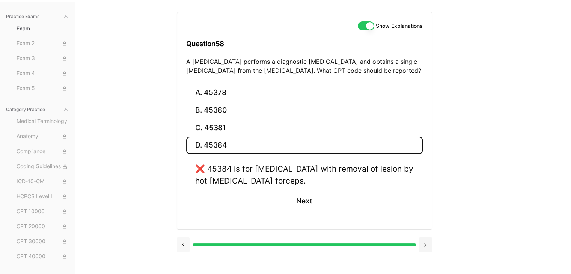
click at [183, 235] on div at bounding box center [304, 244] width 255 height 29
click at [180, 245] on button at bounding box center [183, 244] width 13 height 15
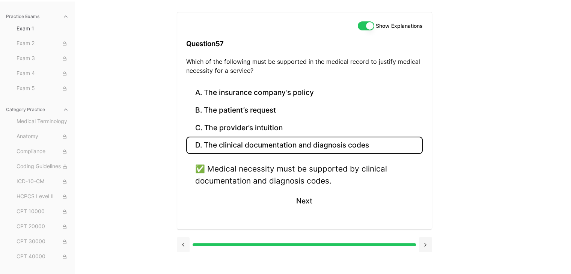
click at [180, 245] on button at bounding box center [183, 244] width 13 height 15
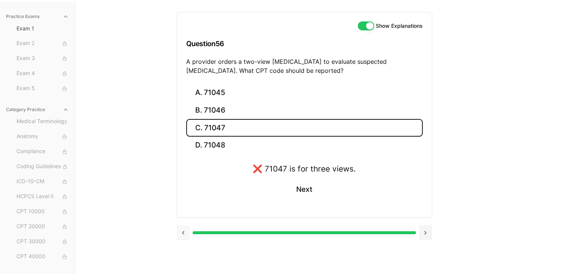
click at [182, 235] on button at bounding box center [183, 232] width 13 height 15
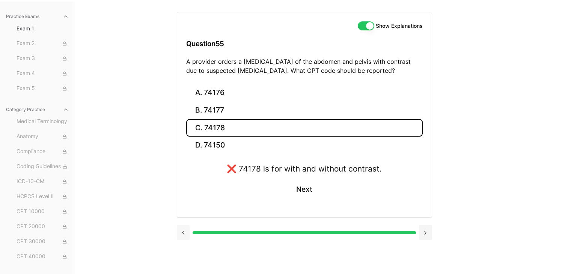
click at [182, 235] on button at bounding box center [183, 232] width 13 height 15
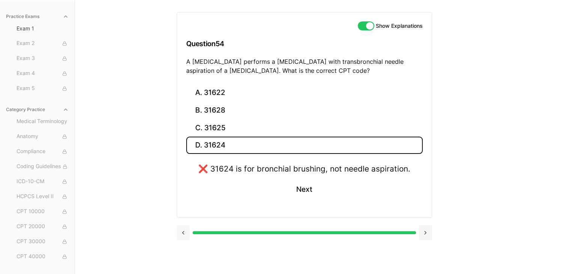
click at [182, 235] on button at bounding box center [183, 232] width 13 height 15
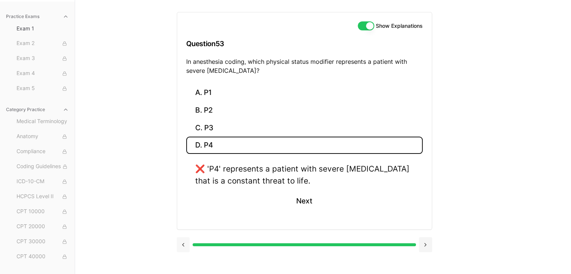
click at [182, 235] on div at bounding box center [304, 244] width 255 height 29
click at [182, 245] on button at bounding box center [183, 244] width 13 height 15
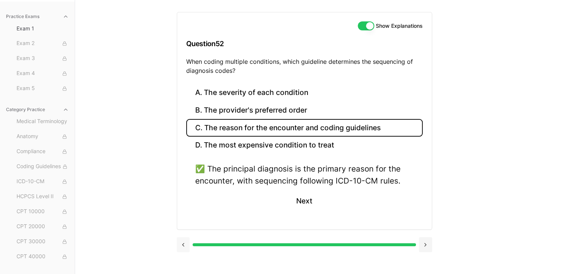
click at [182, 245] on button at bounding box center [183, 244] width 13 height 15
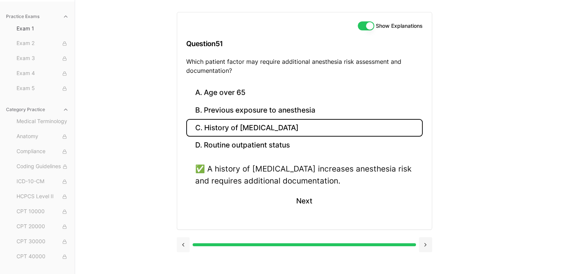
click at [182, 245] on button at bounding box center [183, 244] width 13 height 15
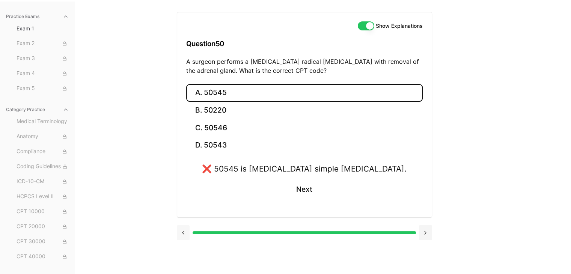
click at [182, 245] on div at bounding box center [304, 232] width 255 height 29
click at [182, 236] on button at bounding box center [183, 232] width 13 height 15
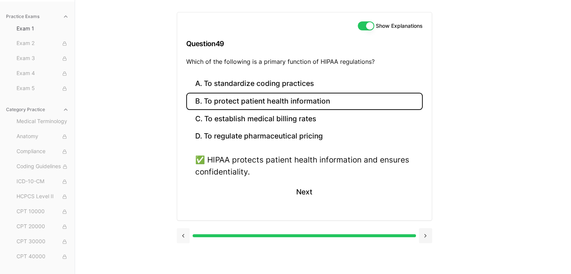
click at [182, 236] on button at bounding box center [183, 235] width 13 height 15
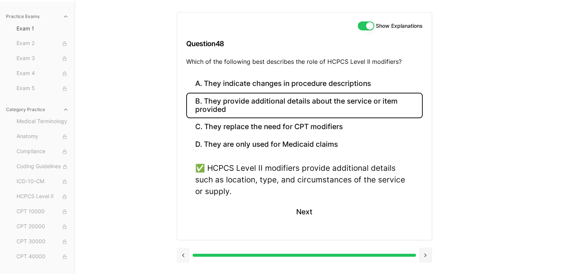
click at [183, 252] on button at bounding box center [183, 255] width 13 height 15
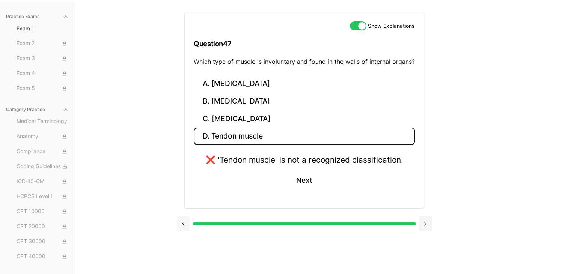
click at [184, 227] on button at bounding box center [183, 223] width 13 height 15
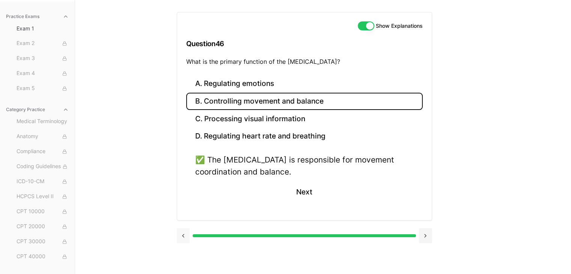
click at [184, 233] on button at bounding box center [183, 235] width 13 height 15
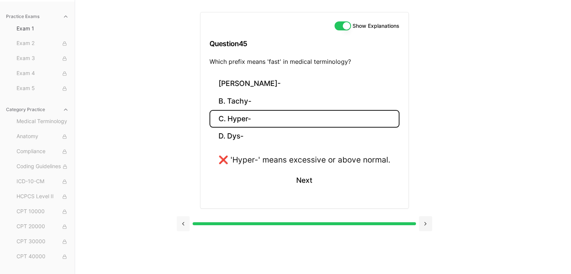
click at [185, 221] on button at bounding box center [183, 223] width 13 height 15
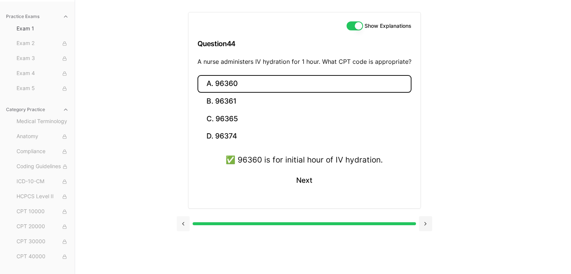
click at [185, 221] on button at bounding box center [183, 223] width 13 height 15
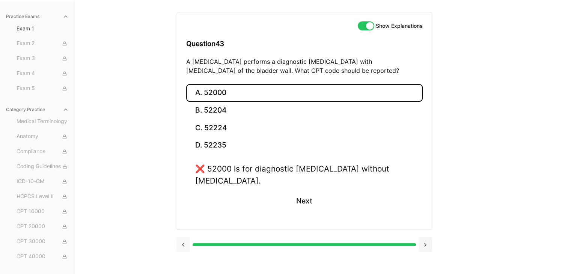
click at [185, 237] on button at bounding box center [183, 244] width 13 height 15
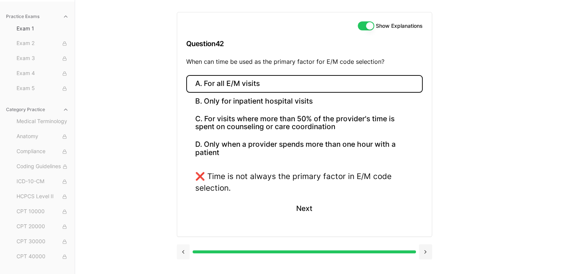
click at [186, 250] on button at bounding box center [183, 251] width 13 height 15
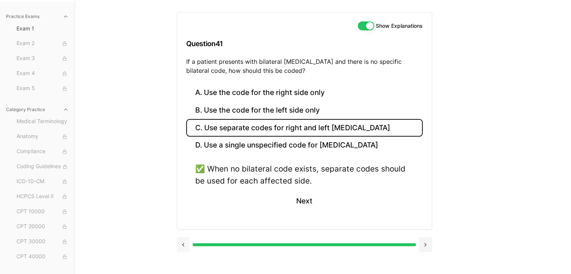
click at [186, 250] on button at bounding box center [183, 244] width 13 height 15
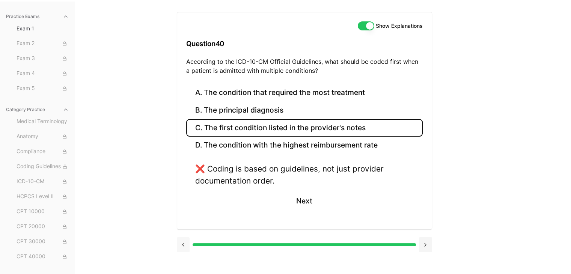
click at [183, 246] on button at bounding box center [183, 244] width 13 height 15
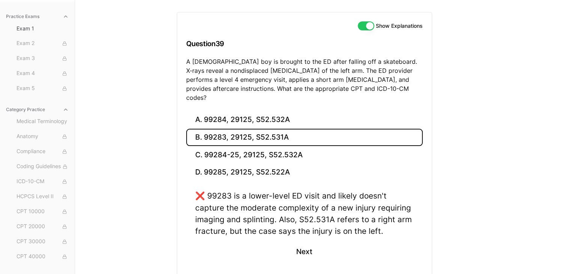
scroll to position [94, 0]
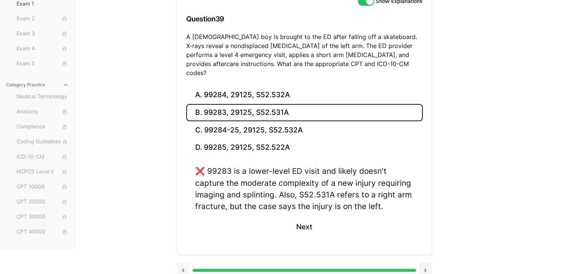
click at [182, 263] on button at bounding box center [183, 270] width 13 height 15
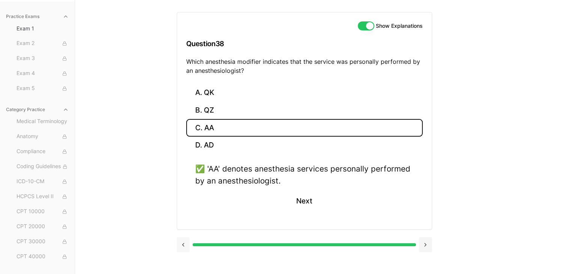
click at [187, 242] on button at bounding box center [183, 244] width 13 height 15
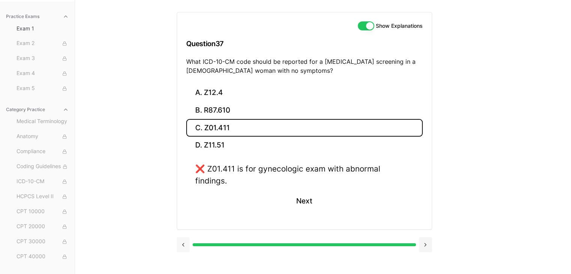
click at [184, 237] on button at bounding box center [183, 244] width 13 height 15
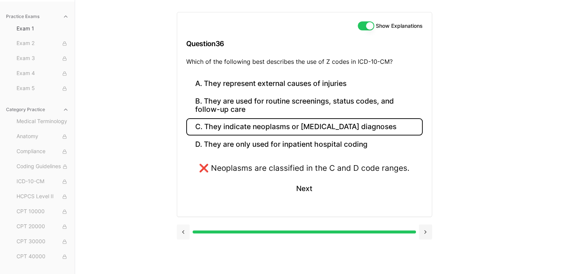
click at [184, 229] on button at bounding box center [183, 231] width 13 height 15
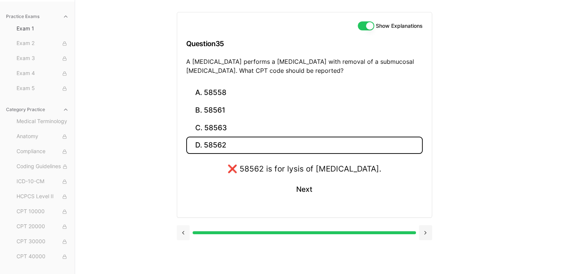
click at [184, 229] on button at bounding box center [183, 232] width 13 height 15
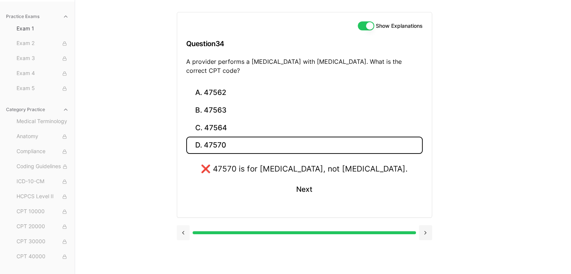
click at [184, 229] on button at bounding box center [183, 232] width 13 height 15
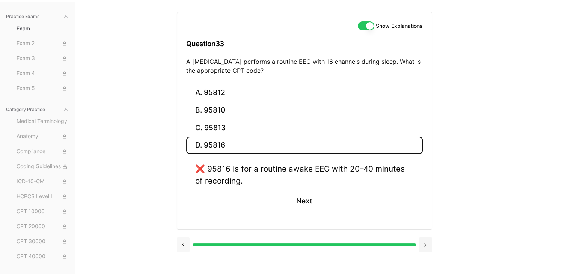
click at [184, 244] on button at bounding box center [183, 244] width 13 height 15
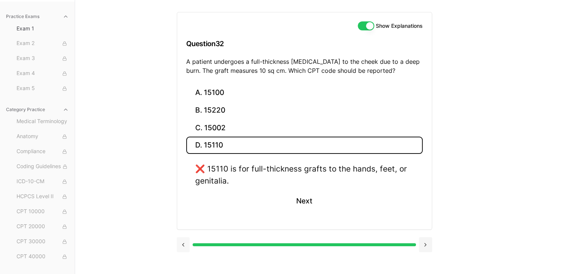
click at [184, 244] on button at bounding box center [183, 244] width 13 height 15
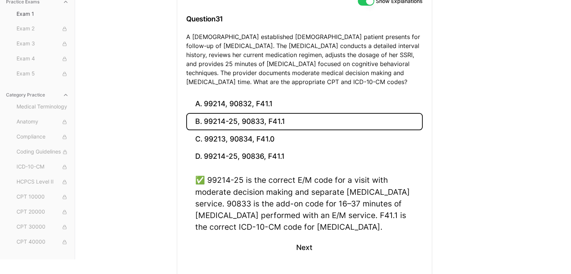
scroll to position [124, 0]
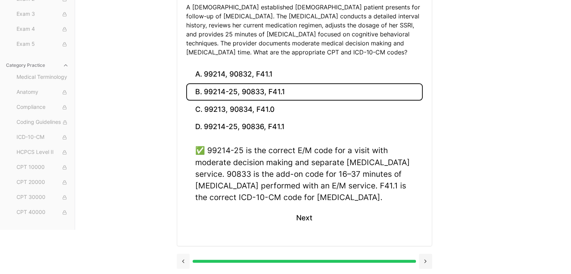
click at [181, 259] on button at bounding box center [183, 261] width 13 height 15
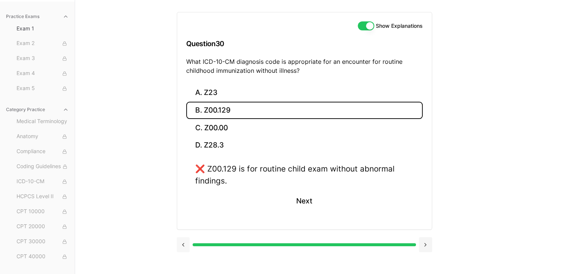
scroll to position [69, 0]
click at [182, 244] on button at bounding box center [183, 244] width 13 height 15
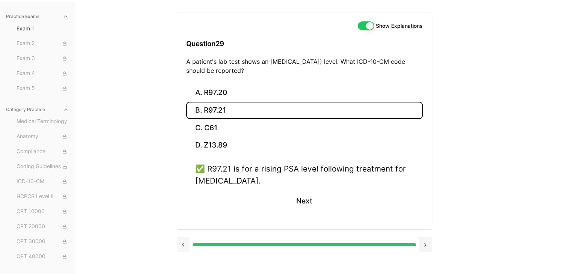
click at [182, 244] on button at bounding box center [183, 244] width 13 height 15
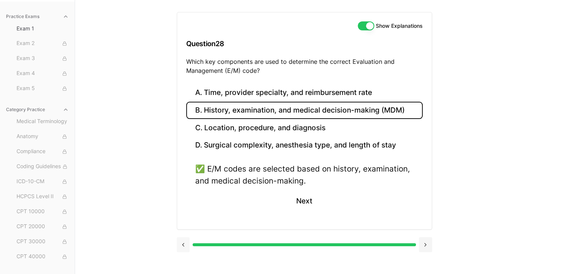
click at [182, 244] on button at bounding box center [183, 244] width 13 height 15
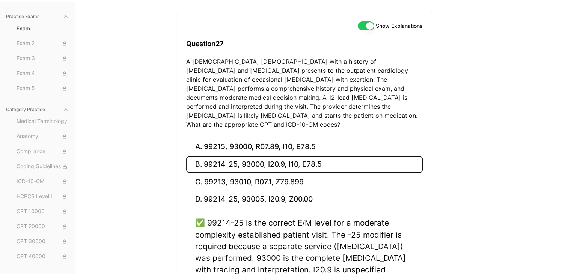
scroll to position [124, 0]
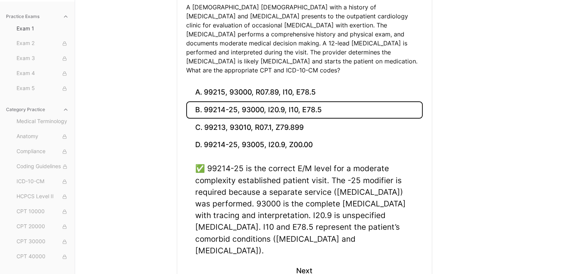
click at [182, 244] on div "A. 99215, 93000, R07.89, I10, E78.5 B. 99214-25, 93000, I20.9, I10, E78.5 C. 99…" at bounding box center [304, 191] width 255 height 215
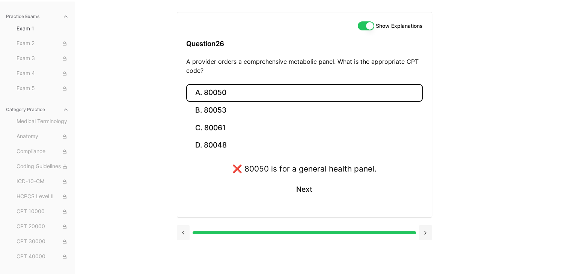
scroll to position [69, 0]
click at [185, 232] on button at bounding box center [183, 232] width 13 height 15
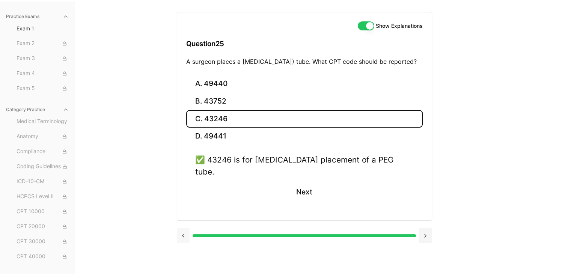
click at [185, 232] on button at bounding box center [183, 235] width 13 height 15
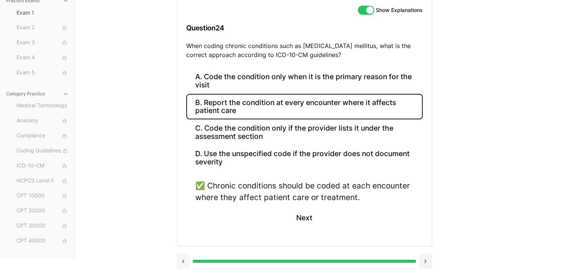
click at [182, 262] on button at bounding box center [183, 261] width 13 height 15
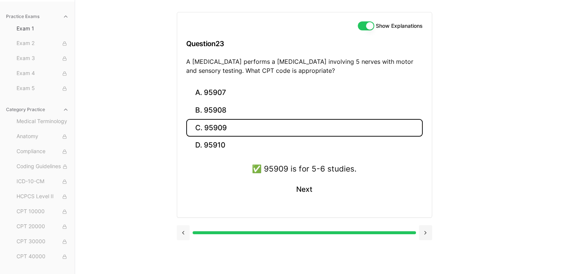
click at [182, 232] on button at bounding box center [183, 232] width 13 height 15
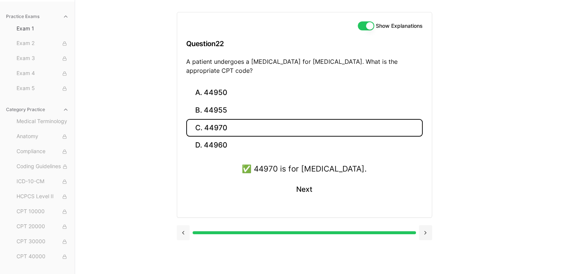
click at [182, 232] on button at bounding box center [183, 232] width 13 height 15
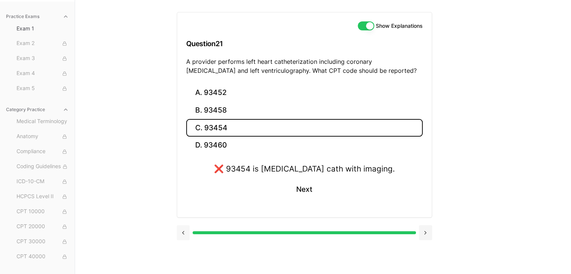
click at [182, 232] on button at bounding box center [183, 232] width 13 height 15
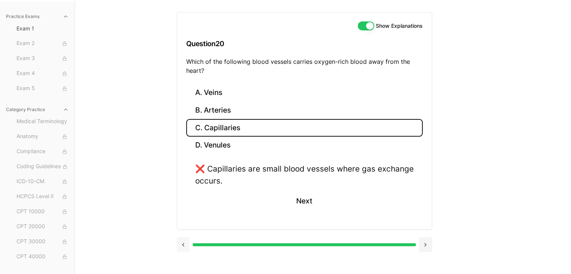
click at [183, 241] on button at bounding box center [183, 244] width 13 height 15
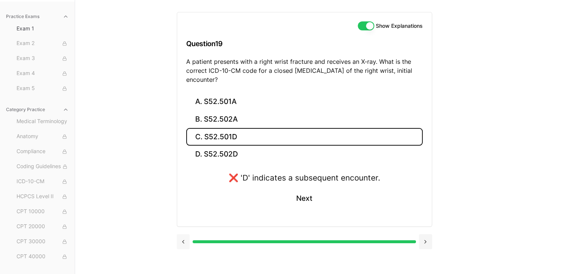
click at [183, 241] on button at bounding box center [183, 241] width 13 height 15
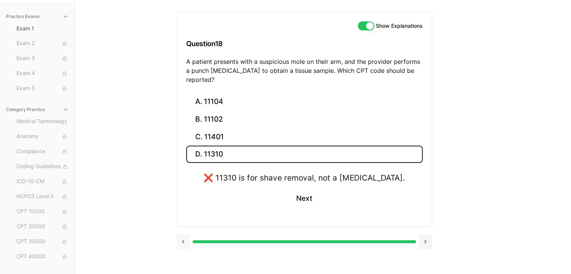
click at [183, 234] on button at bounding box center [183, 241] width 13 height 15
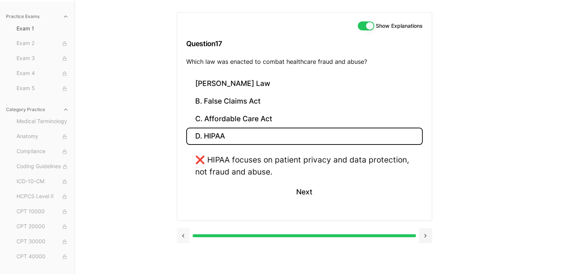
click at [183, 230] on button at bounding box center [183, 235] width 13 height 15
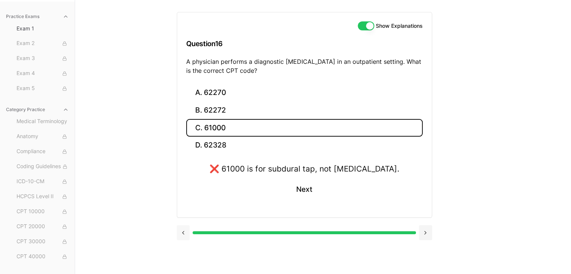
click at [183, 230] on button at bounding box center [183, 232] width 13 height 15
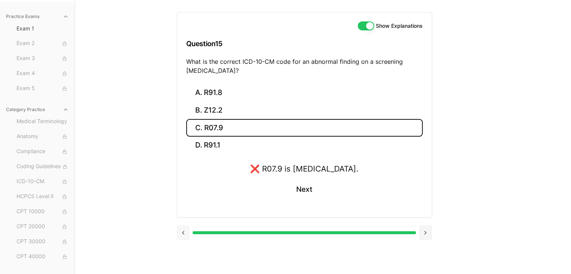
click at [183, 230] on button at bounding box center [183, 232] width 13 height 15
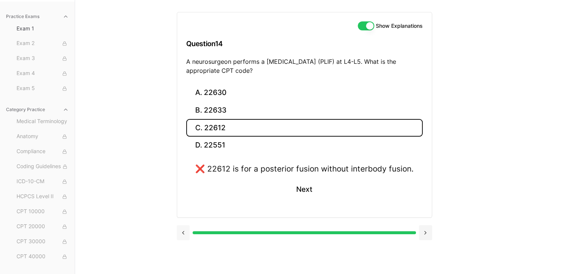
click at [183, 230] on button at bounding box center [183, 232] width 13 height 15
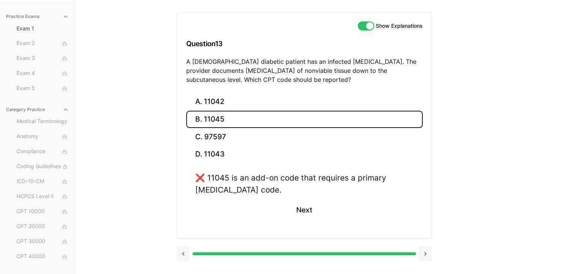
click at [183, 230] on div "A. 11042 B. 11045 C. 97597 D. 11043 ❌ 11045 is an add-on code that requires a p…" at bounding box center [304, 165] width 255 height 145
click at [182, 247] on button at bounding box center [183, 253] width 13 height 15
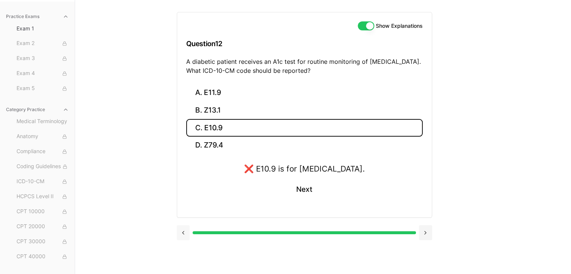
click at [186, 232] on button at bounding box center [183, 232] width 13 height 15
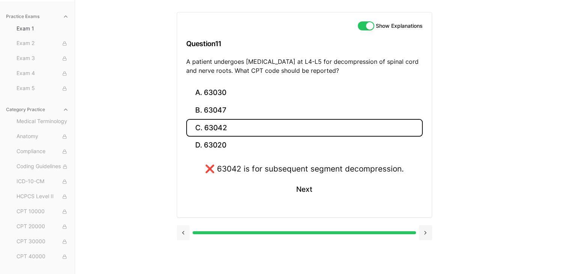
click at [186, 232] on button at bounding box center [183, 232] width 13 height 15
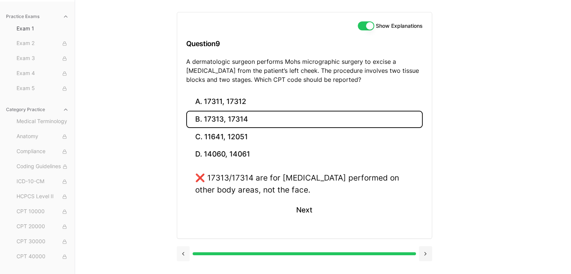
click at [185, 252] on button at bounding box center [183, 253] width 13 height 15
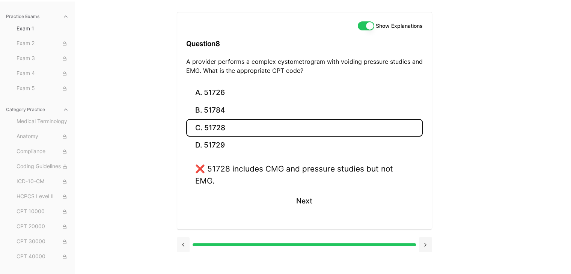
click at [185, 252] on div "Show Explanations Question 8 A provider performs a complex cystometrogram with …" at bounding box center [323, 137] width 293 height 274
click at [185, 237] on button at bounding box center [183, 244] width 13 height 15
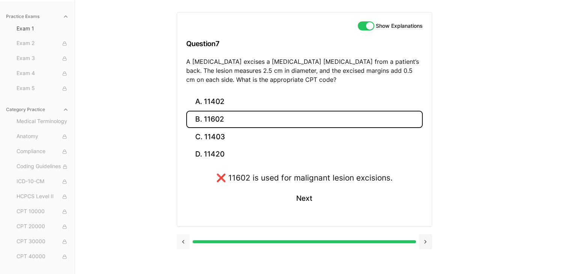
click at [183, 235] on button at bounding box center [183, 241] width 13 height 15
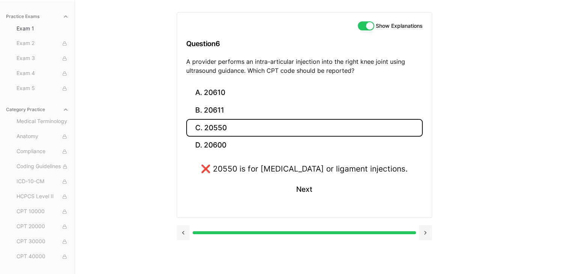
click at [184, 235] on button at bounding box center [183, 232] width 13 height 15
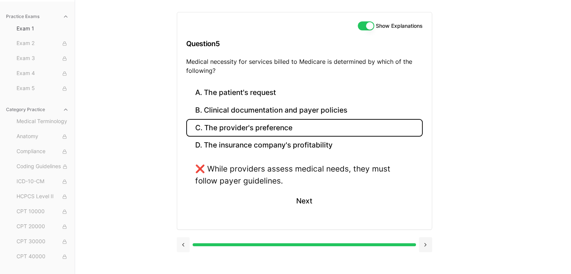
click at [184, 237] on button at bounding box center [183, 244] width 13 height 15
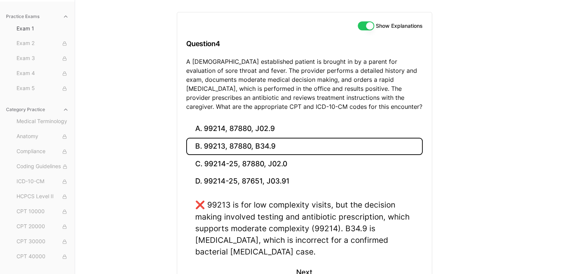
scroll to position [124, 0]
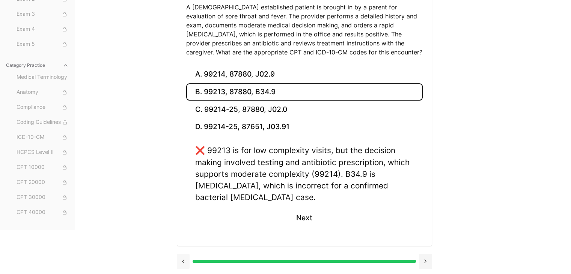
click at [185, 259] on button at bounding box center [183, 261] width 13 height 15
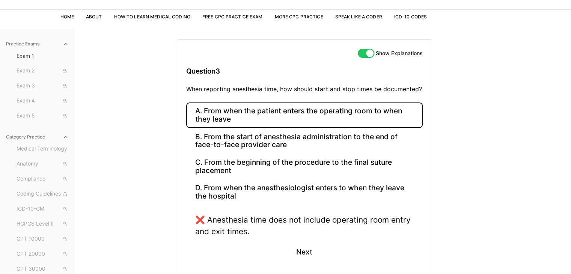
scroll to position [76, 0]
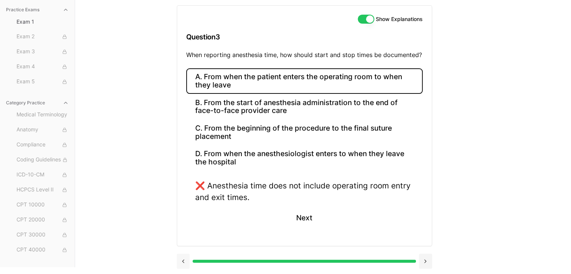
click at [185, 262] on button at bounding box center [183, 261] width 13 height 15
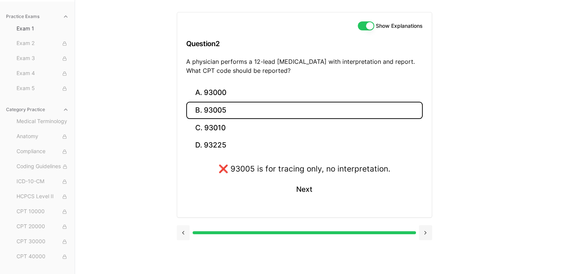
scroll to position [69, 0]
click at [185, 262] on div "Show Explanations Question 2 A physician performs a 12-lead [MEDICAL_DATA] with…" at bounding box center [323, 137] width 293 height 274
click at [185, 233] on button at bounding box center [183, 232] width 13 height 15
